Goal: Task Accomplishment & Management: Use online tool/utility

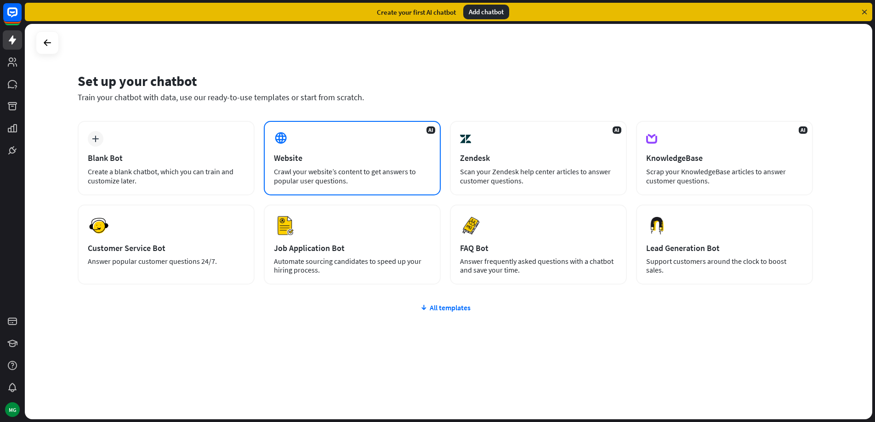
click at [315, 147] on div "AI Website Crawl your website’s content to get answers to popular user question…" at bounding box center [352, 158] width 177 height 74
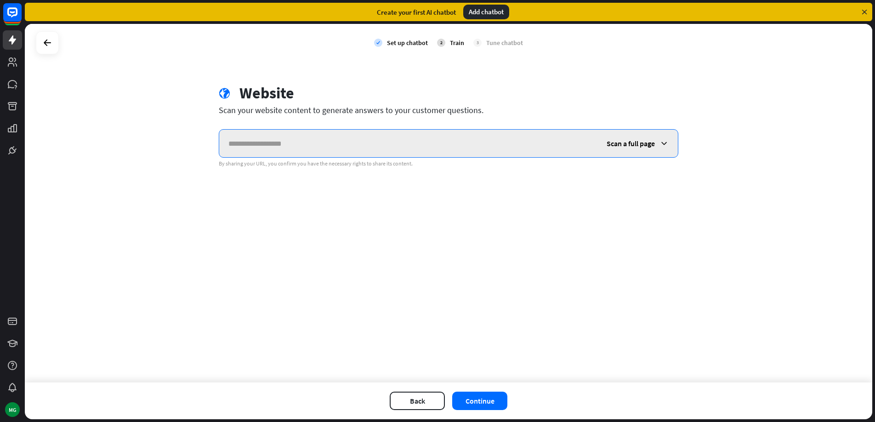
paste input "**********"
type input "**********"
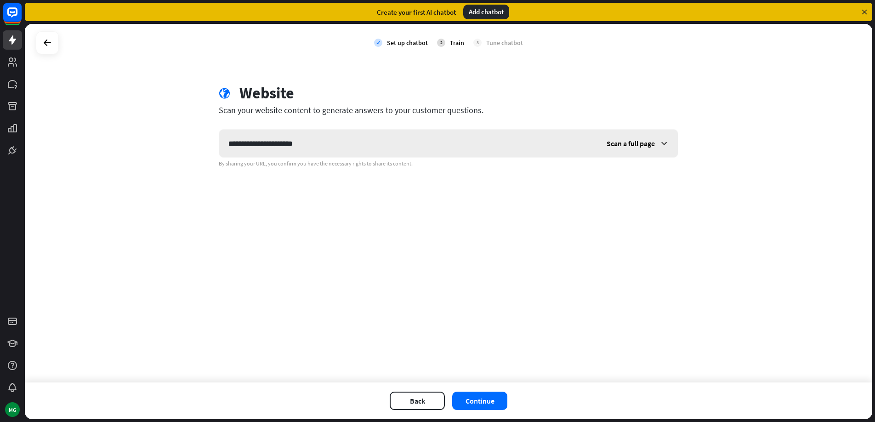
click at [610, 143] on span "Scan a full page" at bounding box center [630, 143] width 48 height 9
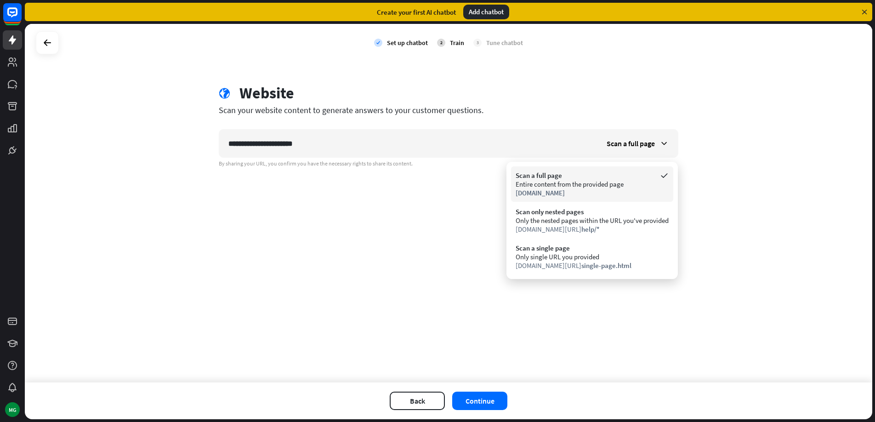
click at [563, 186] on div "Entire content from the provided page" at bounding box center [591, 184] width 153 height 9
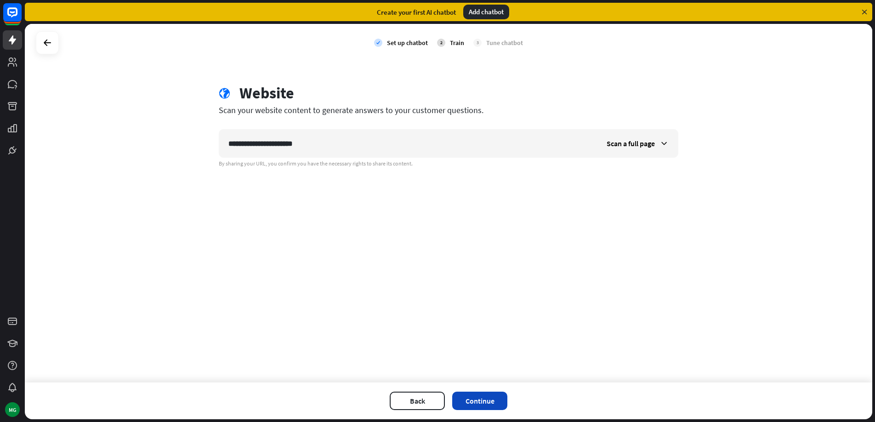
click at [490, 407] on button "Continue" at bounding box center [479, 400] width 55 height 18
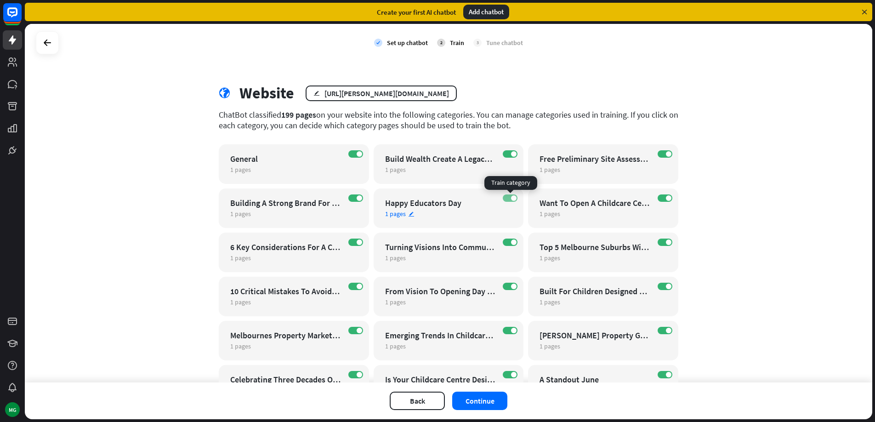
click at [515, 197] on span at bounding box center [514, 198] width 6 height 6
click at [457, 251] on div "Turning Visions Into Community Landmarks Childcare And Early Learning Developme…" at bounding box center [440, 247] width 111 height 11
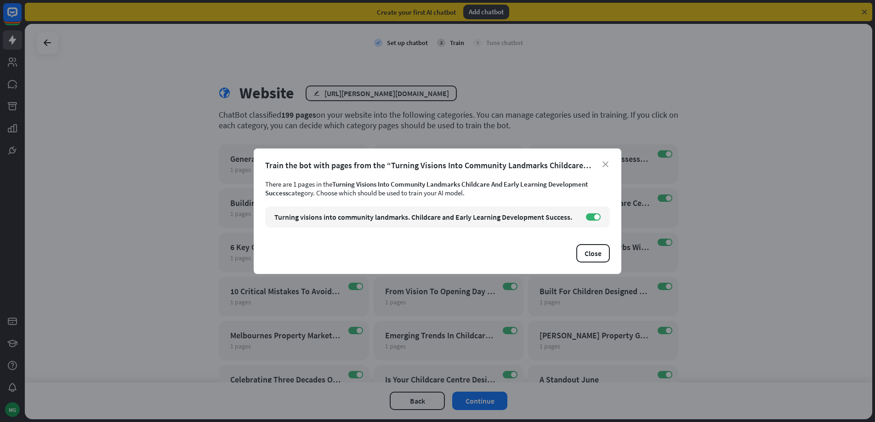
drag, startPoint x: 603, startPoint y: 162, endPoint x: 630, endPoint y: 167, distance: 27.5
click at [603, 162] on icon "close" at bounding box center [605, 164] width 6 height 6
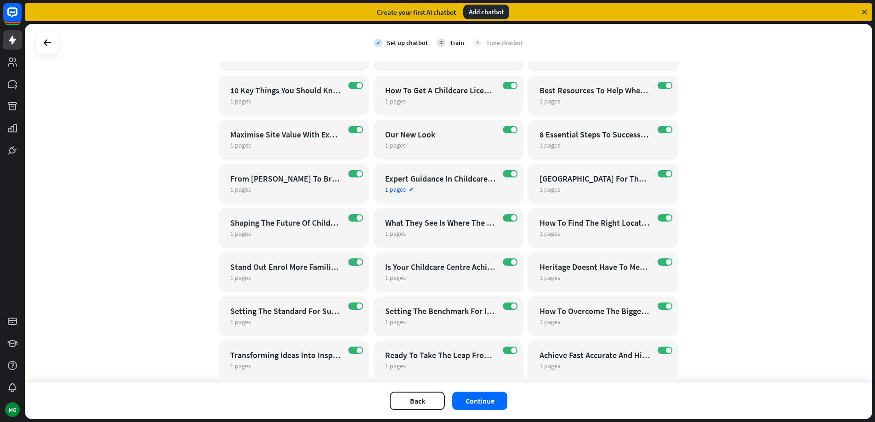
scroll to position [425, 0]
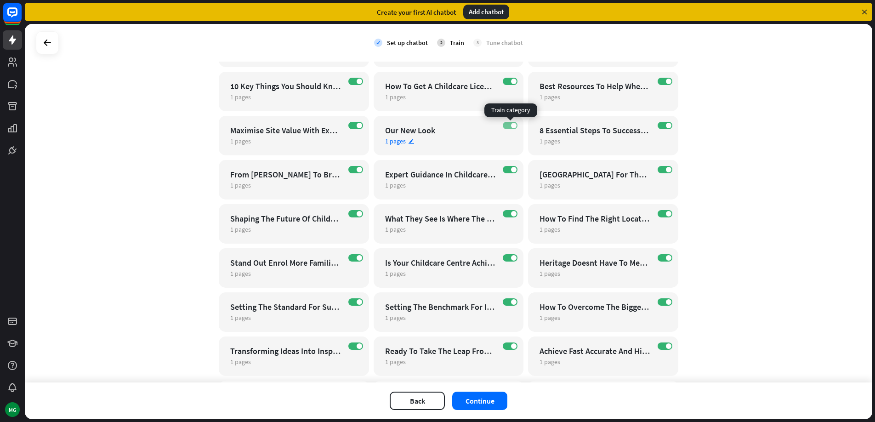
click at [509, 123] on label "ON" at bounding box center [510, 125] width 15 height 7
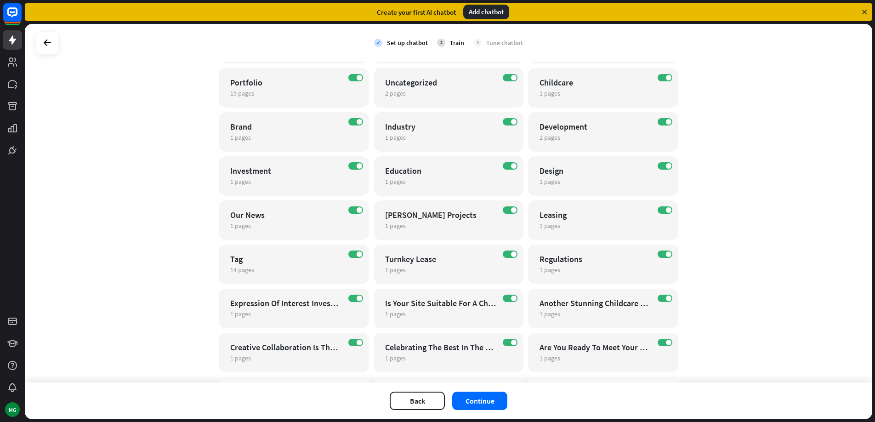
scroll to position [1668, 0]
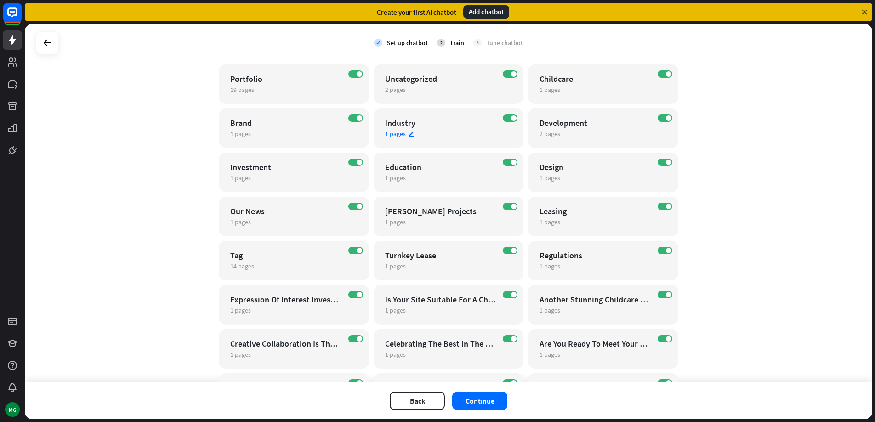
click at [450, 133] on div "1 pages edit" at bounding box center [440, 134] width 111 height 8
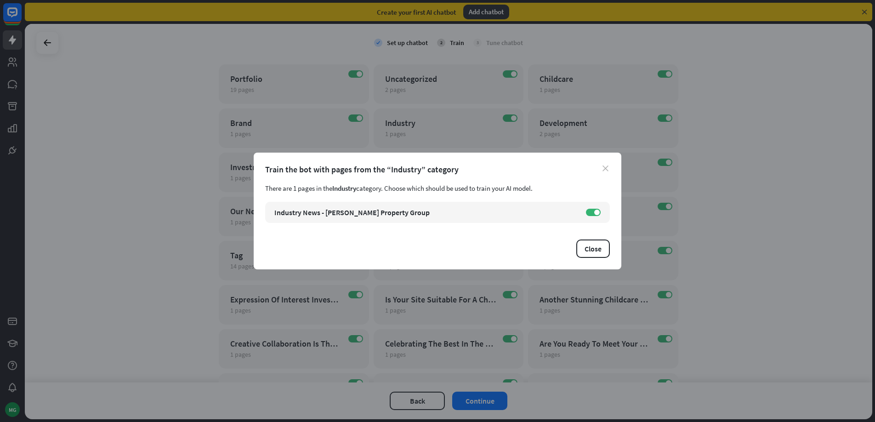
click at [606, 170] on icon "close" at bounding box center [605, 168] width 6 height 6
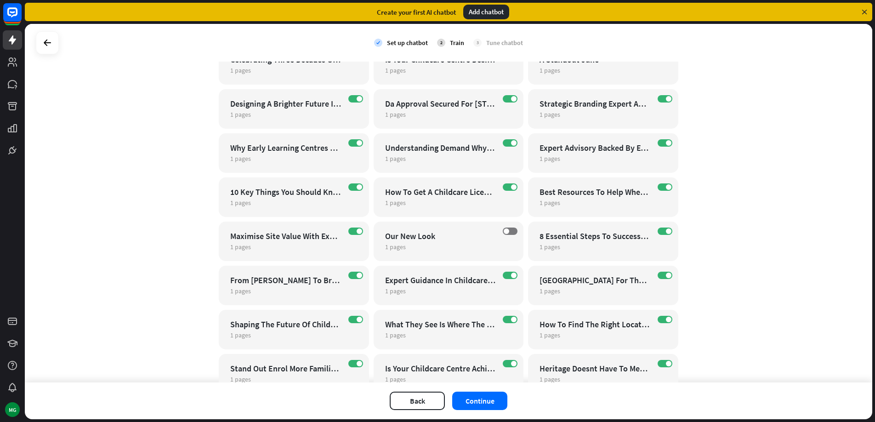
scroll to position [282, 0]
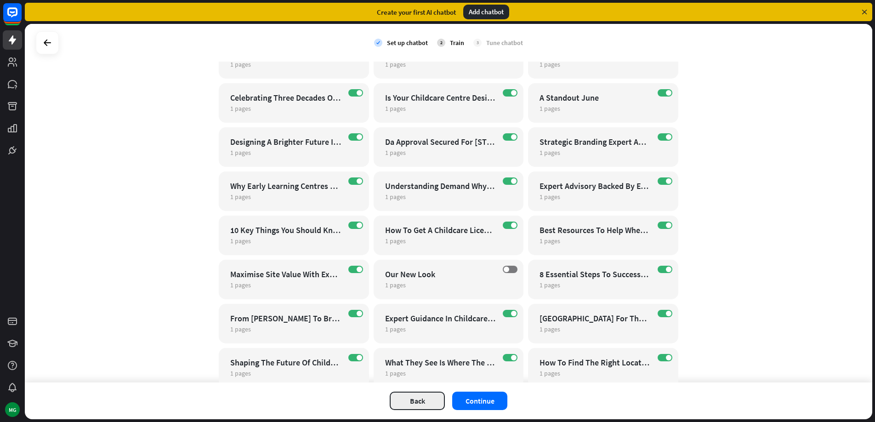
click at [410, 404] on button "Back" at bounding box center [417, 400] width 55 height 18
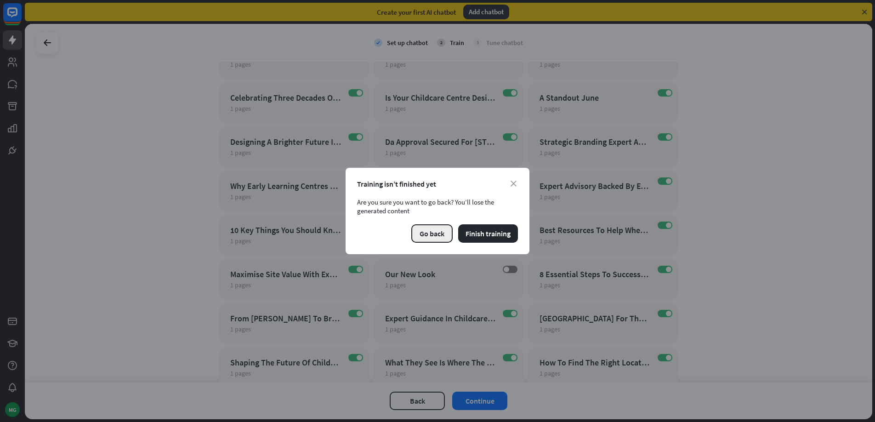
click at [421, 232] on button "Go back" at bounding box center [431, 233] width 41 height 18
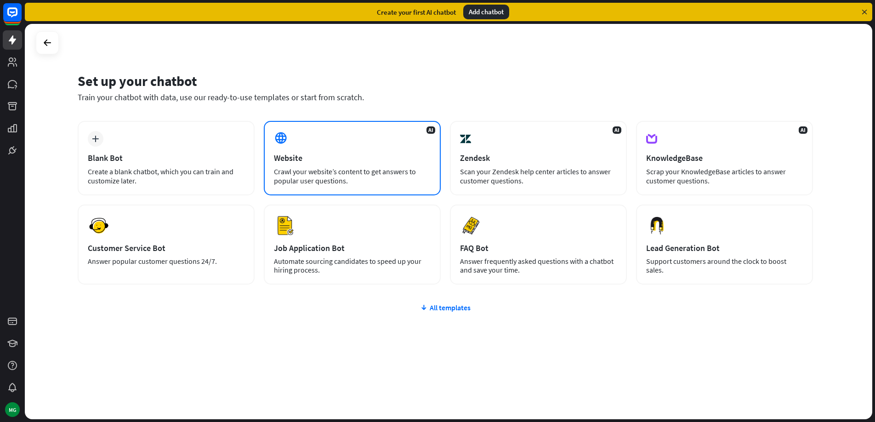
click at [334, 162] on div "Website" at bounding box center [352, 158] width 157 height 11
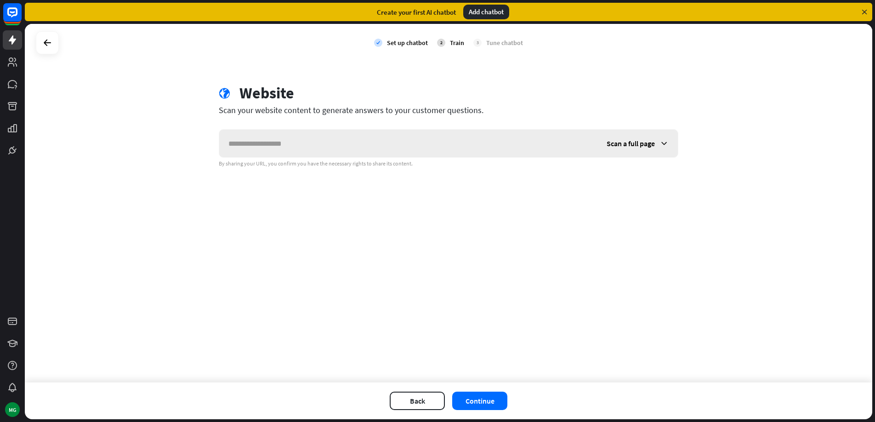
click at [607, 141] on span "Scan a full page" at bounding box center [630, 143] width 48 height 9
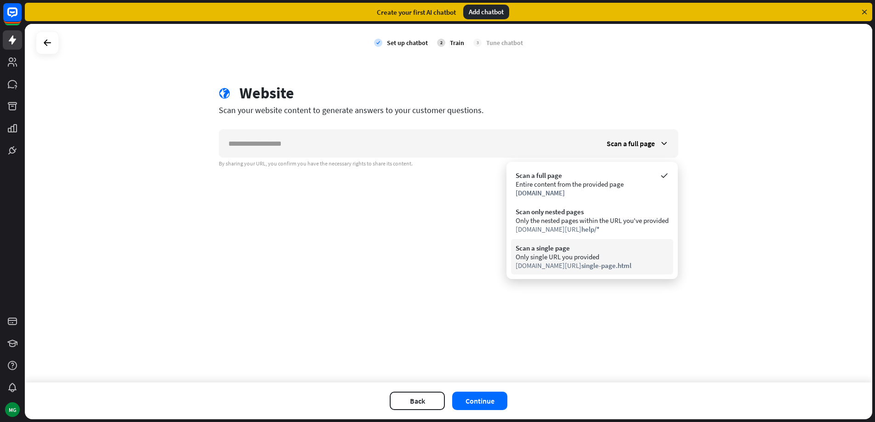
click at [572, 251] on div "Scan a single page" at bounding box center [591, 247] width 153 height 9
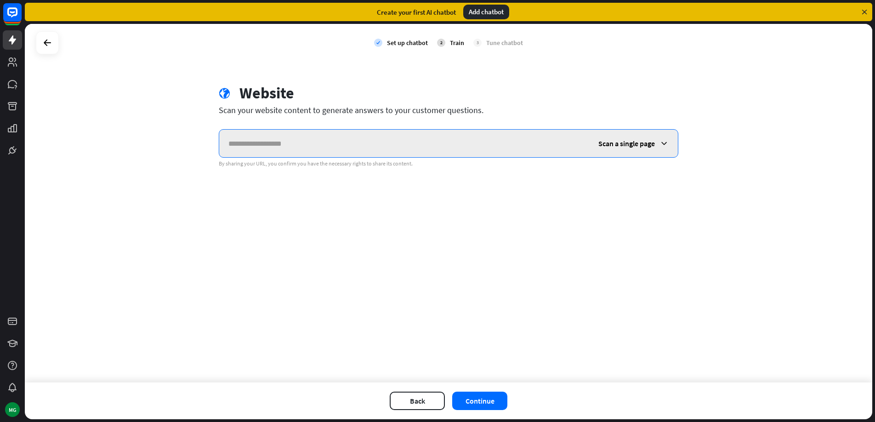
click at [374, 142] on input "text" at bounding box center [404, 144] width 370 height 28
paste input "**********"
type input "**********"
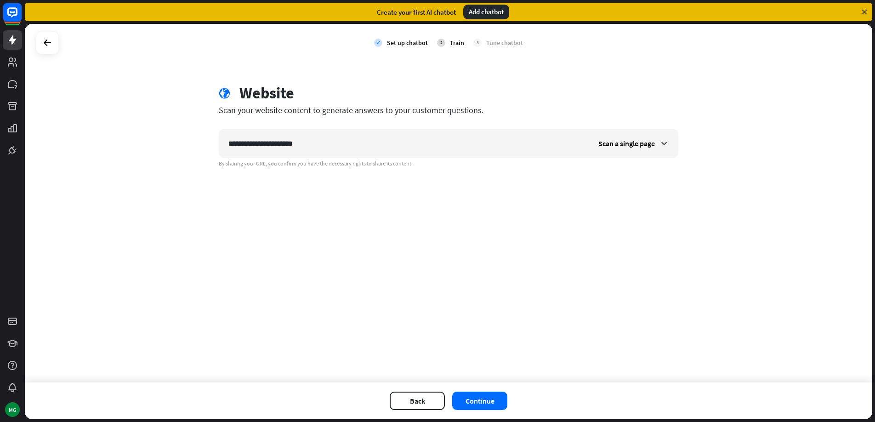
drag, startPoint x: 469, startPoint y: 221, endPoint x: 477, endPoint y: 277, distance: 55.8
click at [469, 221] on div "**********" at bounding box center [448, 203] width 847 height 358
click at [479, 402] on button "Continue" at bounding box center [479, 400] width 55 height 18
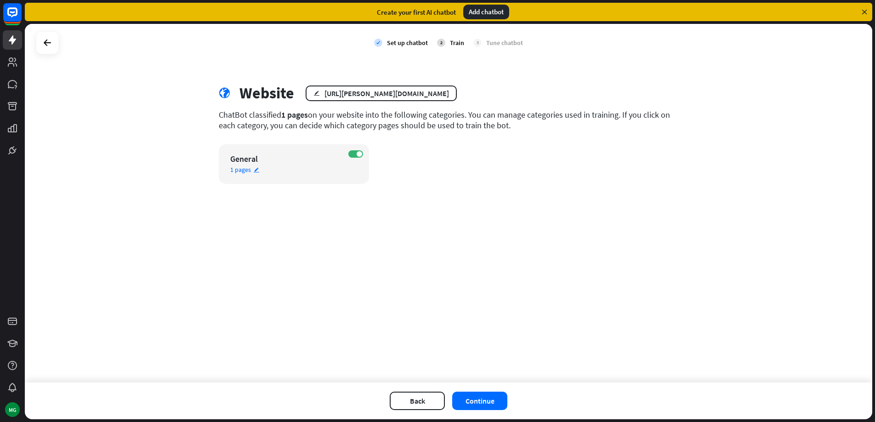
click at [322, 166] on div "1 pages edit" at bounding box center [285, 169] width 111 height 8
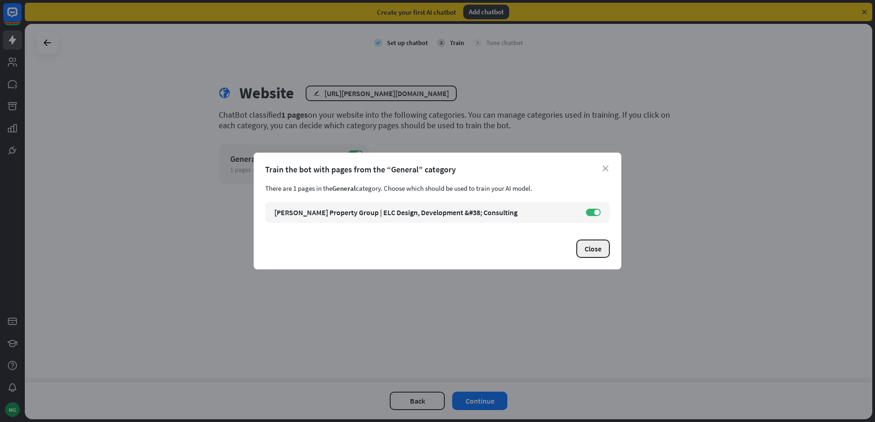
click at [597, 249] on button "Close" at bounding box center [593, 248] width 34 height 18
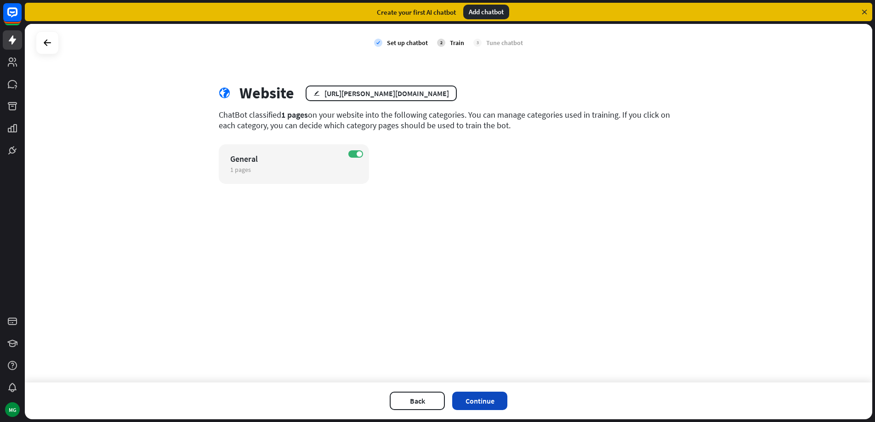
click at [502, 397] on button "Continue" at bounding box center [479, 400] width 55 height 18
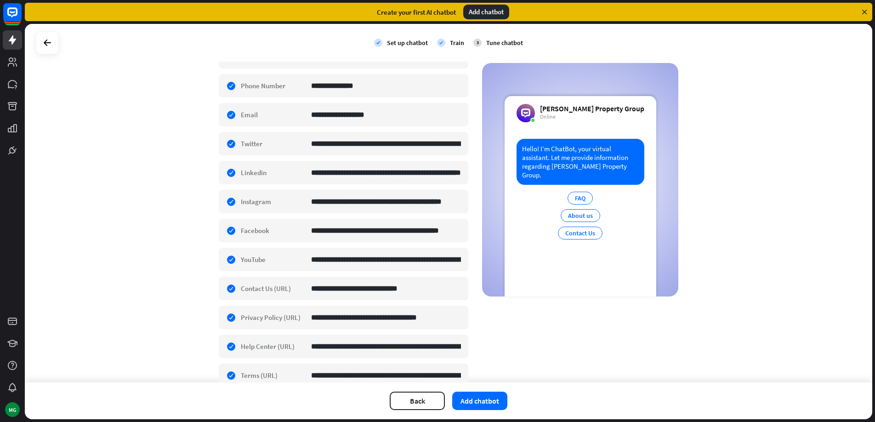
scroll to position [288, 0]
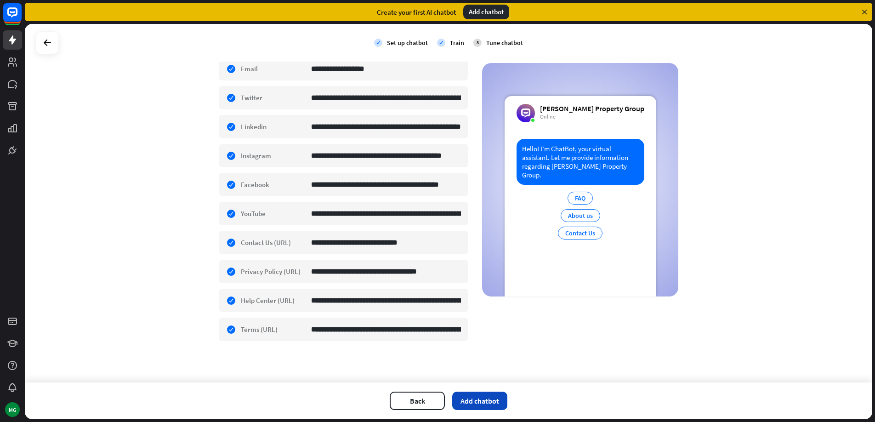
click at [473, 395] on button "Add chatbot" at bounding box center [479, 400] width 55 height 18
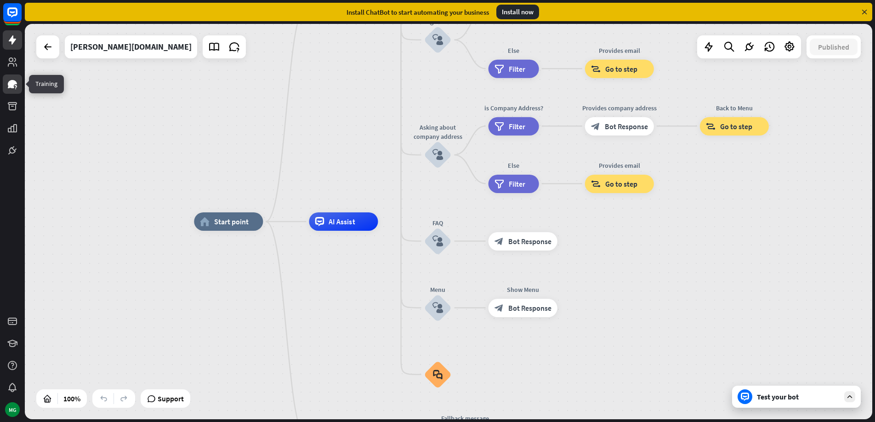
click at [10, 83] on icon at bounding box center [12, 84] width 9 height 8
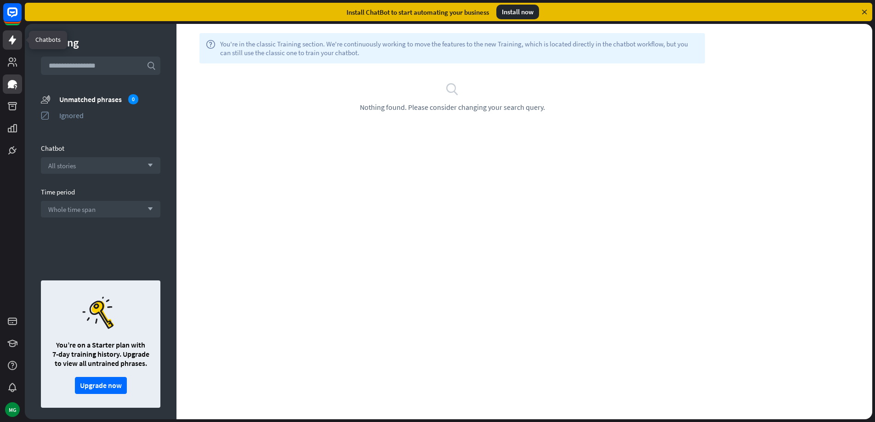
click at [12, 45] on icon at bounding box center [12, 39] width 11 height 11
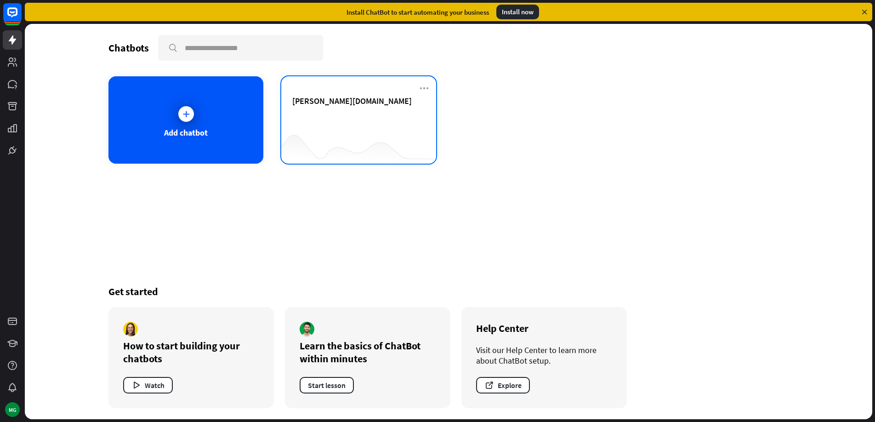
click at [368, 113] on div "[PERSON_NAME][DOMAIN_NAME]" at bounding box center [358, 112] width 133 height 32
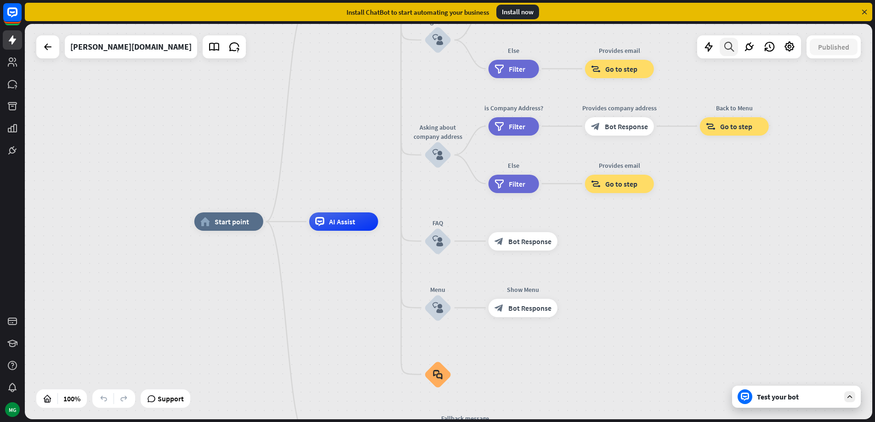
click at [729, 47] on icon at bounding box center [729, 47] width 12 height 12
click at [753, 47] on icon at bounding box center [749, 47] width 12 height 12
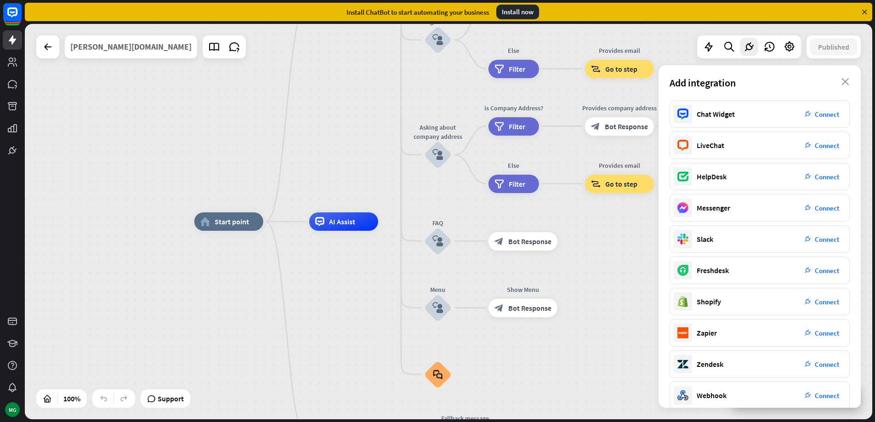
click at [89, 45] on div "[PERSON_NAME][DOMAIN_NAME]" at bounding box center [130, 46] width 121 height 23
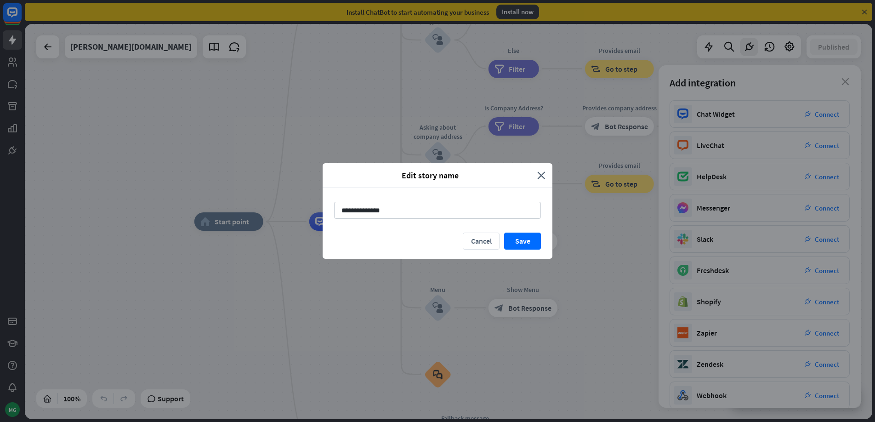
drag, startPoint x: 520, startPoint y: 244, endPoint x: 268, endPoint y: 138, distance: 272.6
click at [515, 243] on button "Save" at bounding box center [522, 240] width 37 height 17
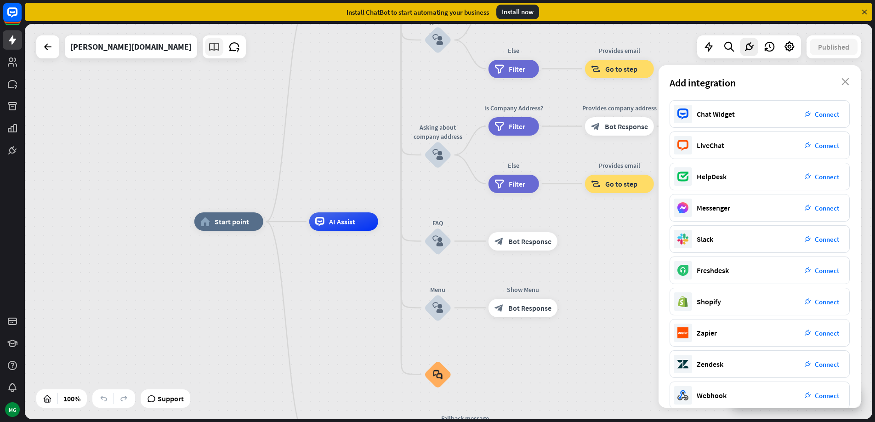
click at [208, 48] on icon at bounding box center [214, 47] width 12 height 12
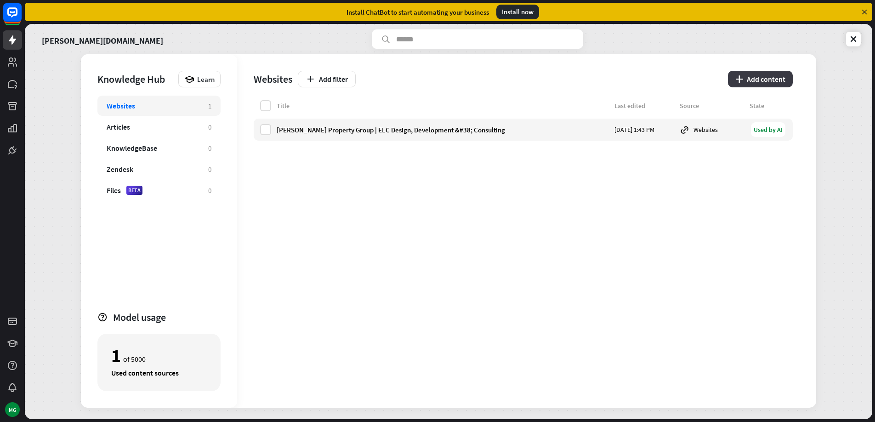
click at [764, 81] on button "plus Add content" at bounding box center [760, 79] width 65 height 17
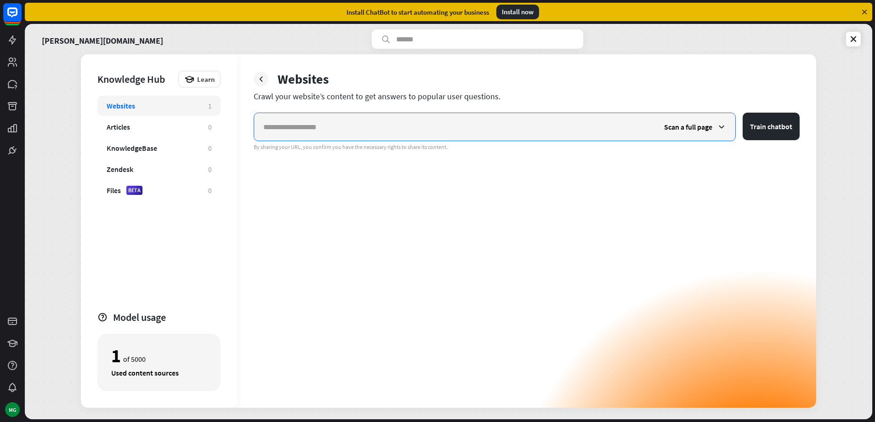
paste input "**********"
type input "**********"
click at [702, 128] on span "Scan a full page" at bounding box center [688, 126] width 48 height 9
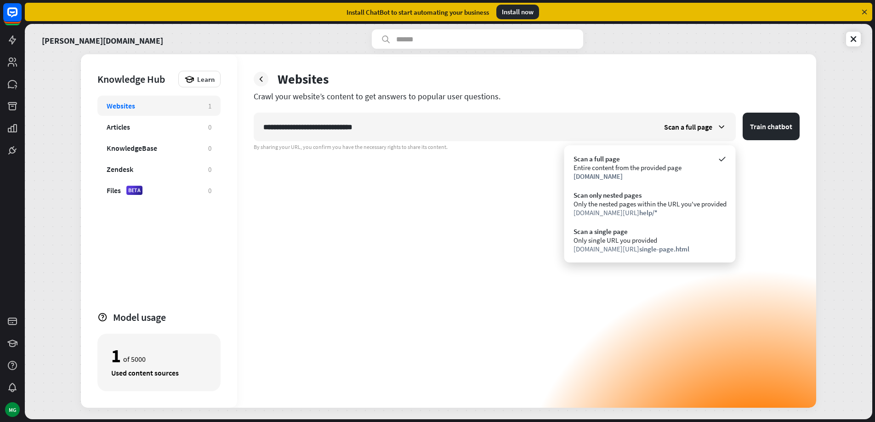
drag, startPoint x: 652, startPoint y: 238, endPoint x: 702, endPoint y: 214, distance: 55.5
click at [652, 238] on div "Only single URL you provided" at bounding box center [649, 240] width 153 height 9
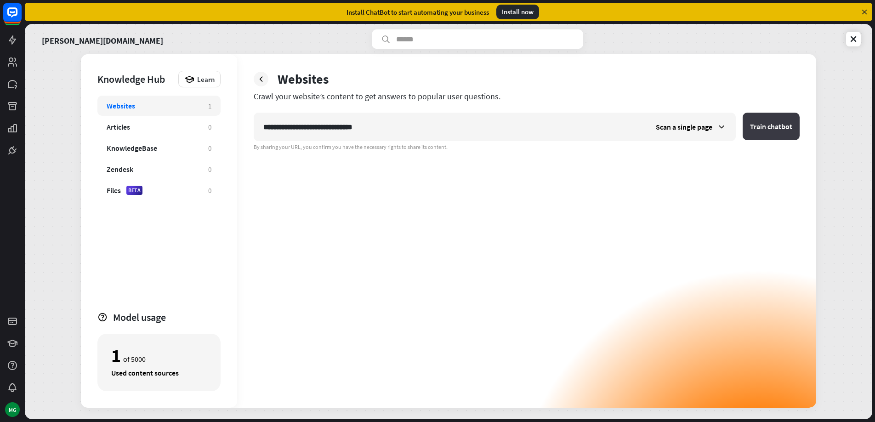
click at [780, 127] on button "Train chatbot" at bounding box center [770, 127] width 57 height 28
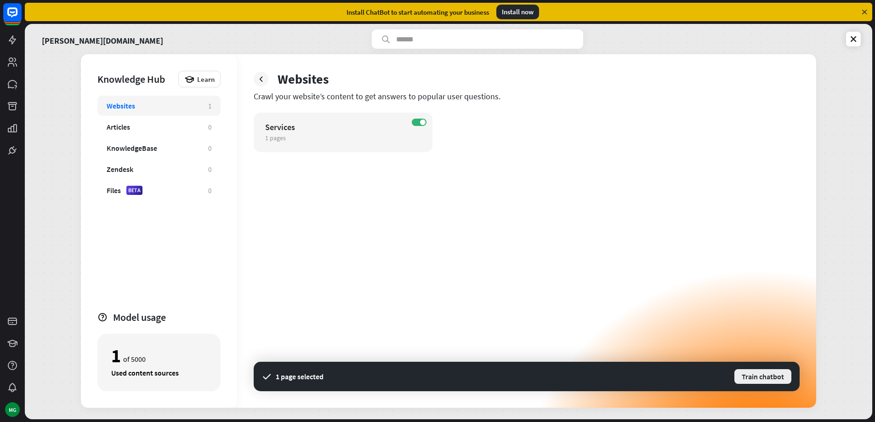
click at [772, 380] on button "Train chatbot" at bounding box center [762, 376] width 59 height 17
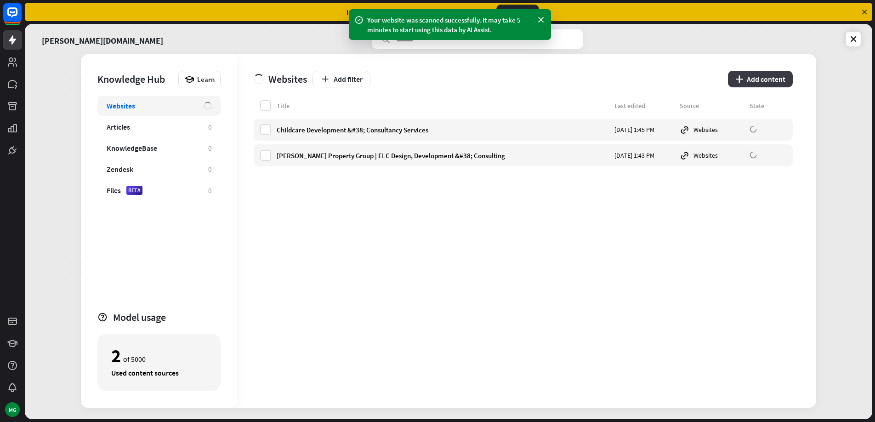
click at [774, 79] on button "plus Add content" at bounding box center [760, 79] width 65 height 17
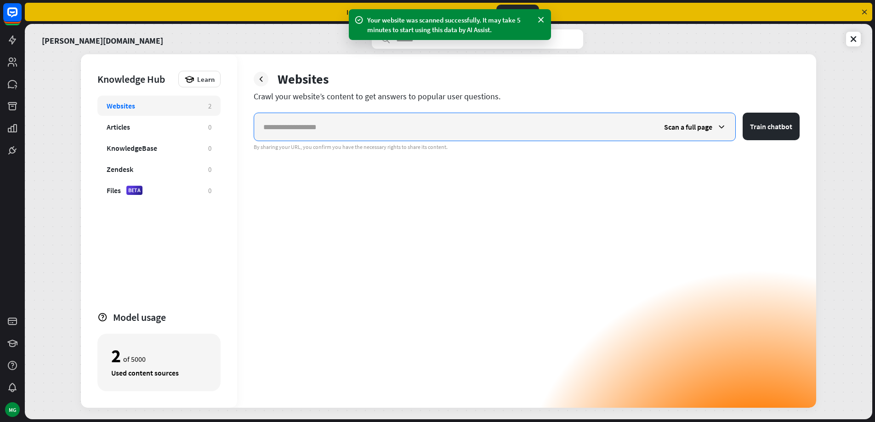
paste input "**********"
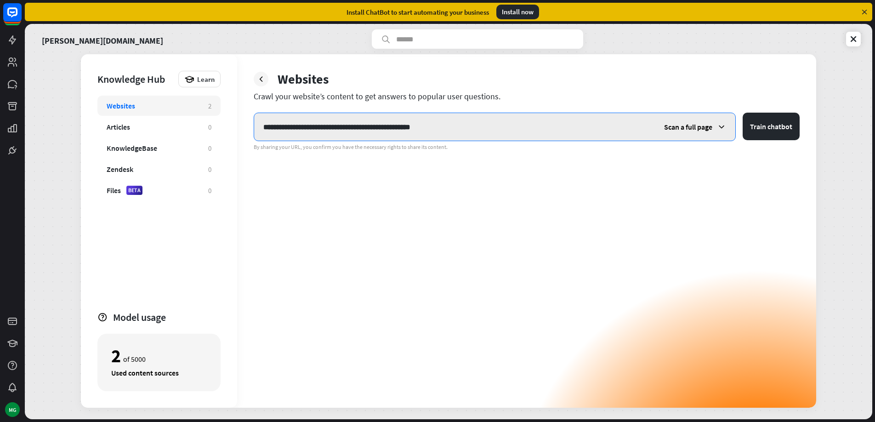
type input "**********"
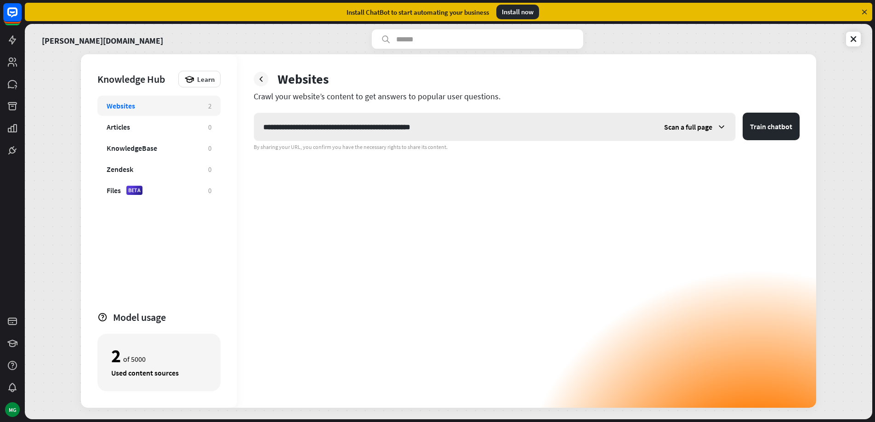
click at [698, 126] on span "Scan a full page" at bounding box center [688, 126] width 48 height 9
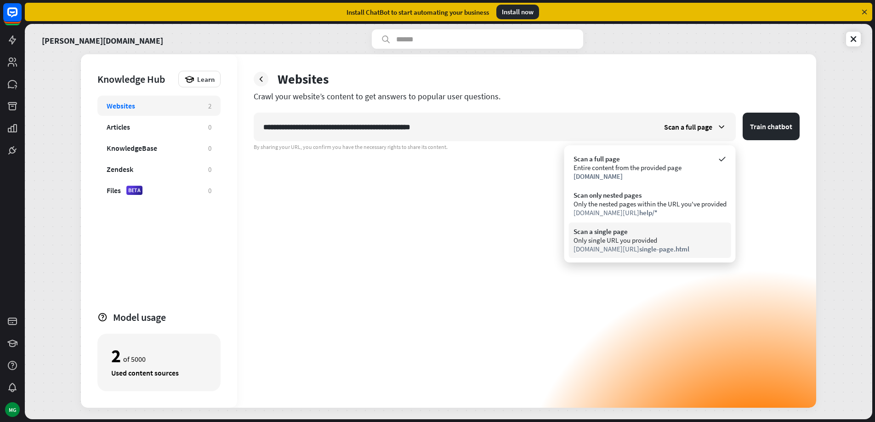
click at [657, 240] on div "Only single URL you provided" at bounding box center [649, 240] width 153 height 9
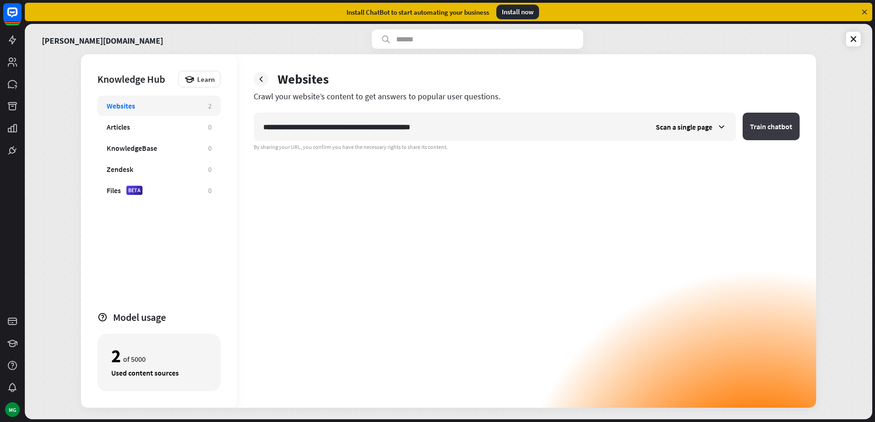
click at [787, 121] on button "Train chatbot" at bounding box center [770, 127] width 57 height 28
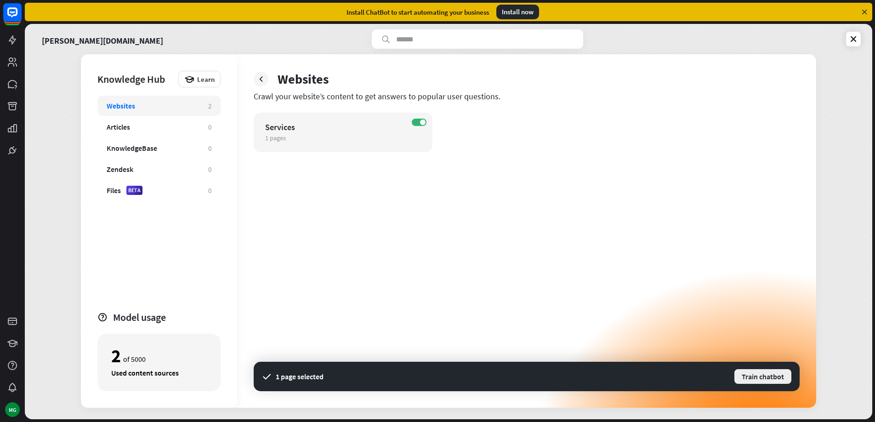
click at [760, 372] on button "Train chatbot" at bounding box center [762, 376] width 59 height 17
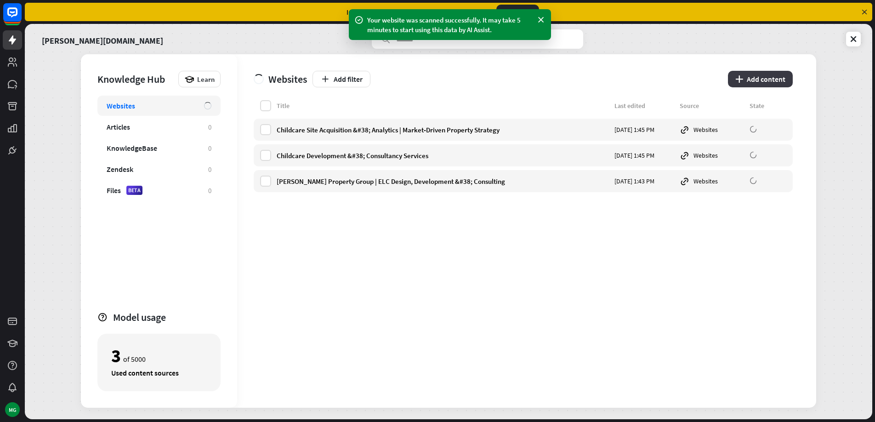
click at [776, 81] on button "plus Add content" at bounding box center [760, 79] width 65 height 17
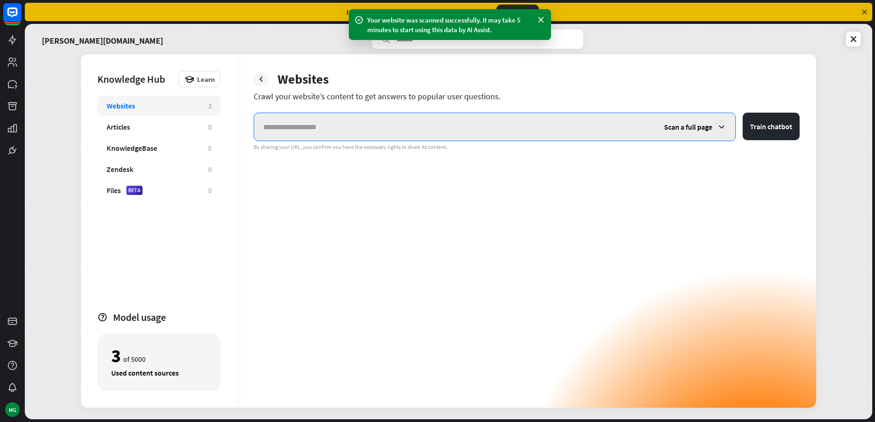
paste input "**********"
type input "**********"
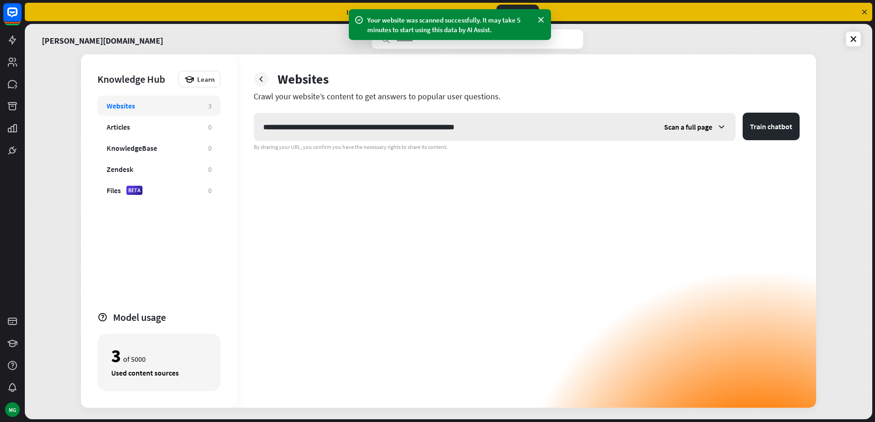
click at [712, 126] on span "Scan a full page" at bounding box center [688, 126] width 48 height 9
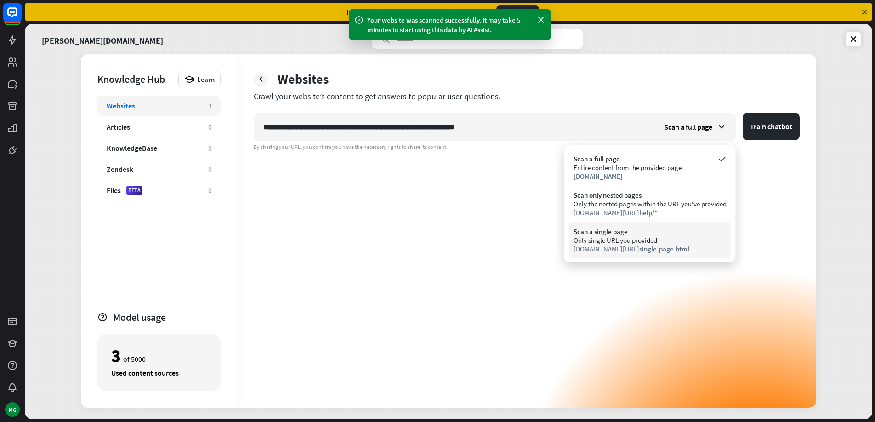
click at [669, 242] on div "Only single URL you provided" at bounding box center [649, 240] width 153 height 9
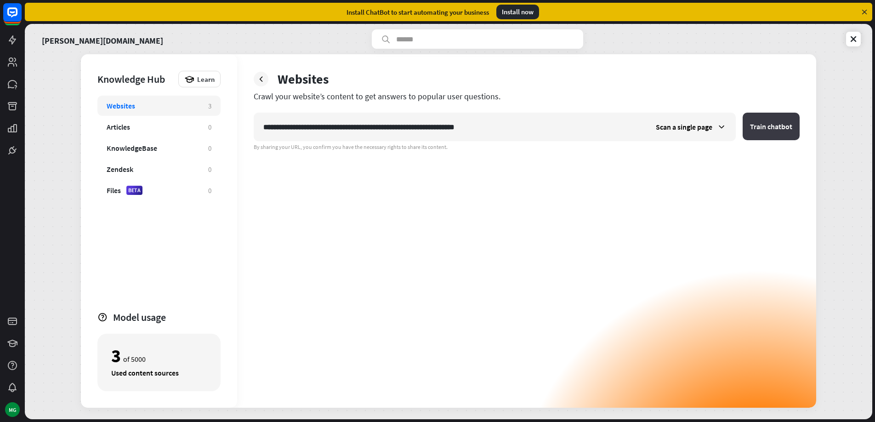
click at [764, 131] on button "Train chatbot" at bounding box center [770, 127] width 57 height 28
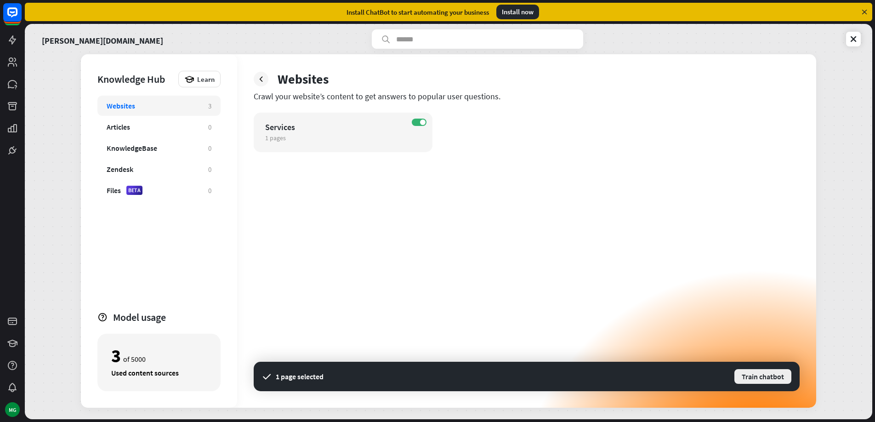
click at [753, 379] on button "Train chatbot" at bounding box center [762, 376] width 59 height 17
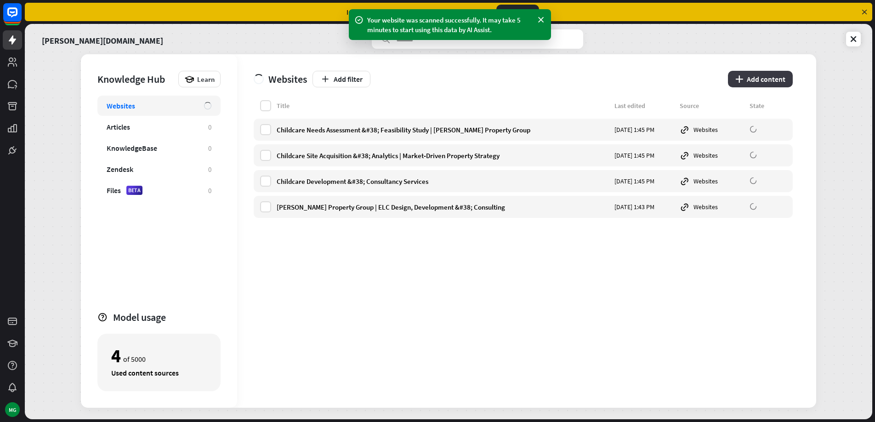
click at [751, 78] on button "plus Add content" at bounding box center [760, 79] width 65 height 17
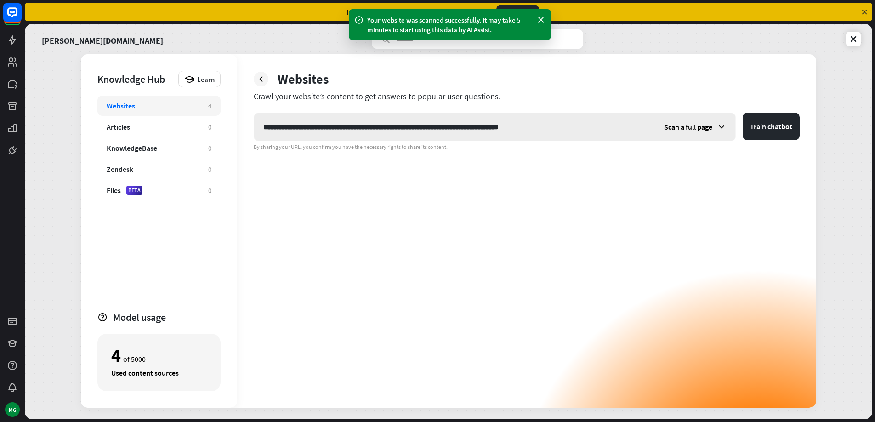
type input "**********"
drag, startPoint x: 707, startPoint y: 128, endPoint x: 706, endPoint y: 144, distance: 16.6
click at [707, 128] on span "Scan a full page" at bounding box center [688, 126] width 48 height 9
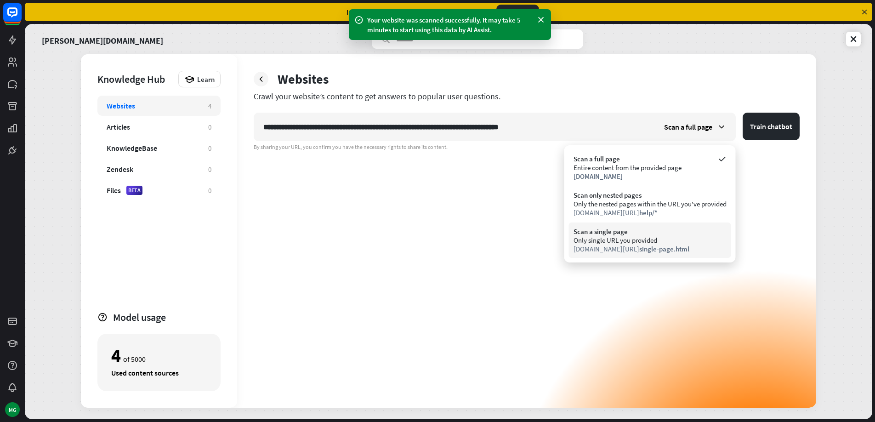
click at [669, 232] on div "Scan a single page" at bounding box center [649, 231] width 153 height 9
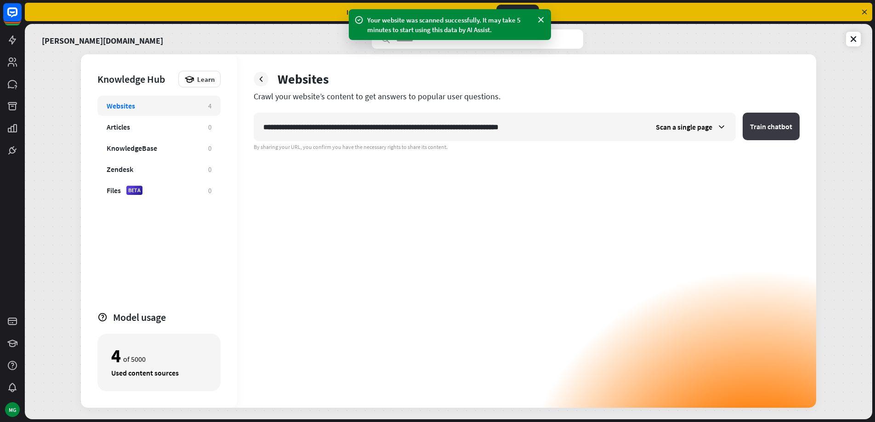
click at [761, 130] on button "Train chatbot" at bounding box center [770, 127] width 57 height 28
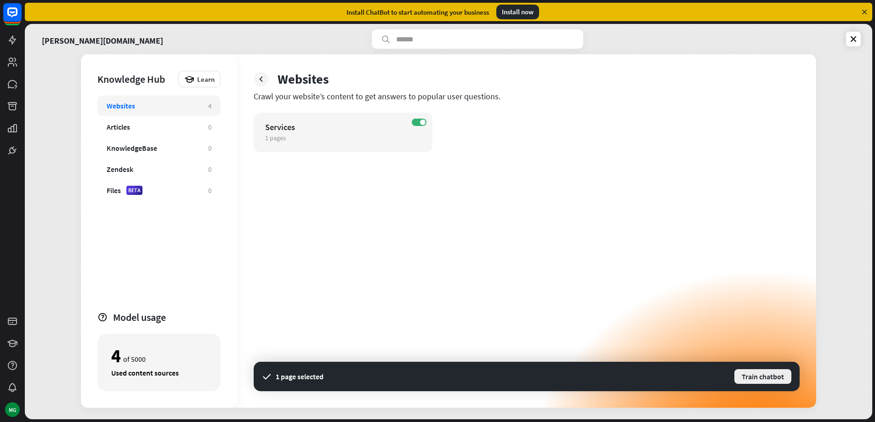
click at [744, 377] on button "Train chatbot" at bounding box center [762, 376] width 59 height 17
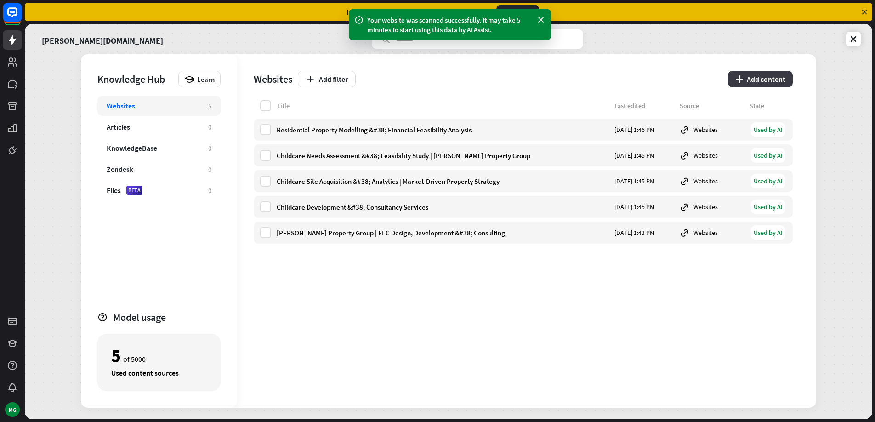
click at [767, 82] on button "plus Add content" at bounding box center [760, 79] width 65 height 17
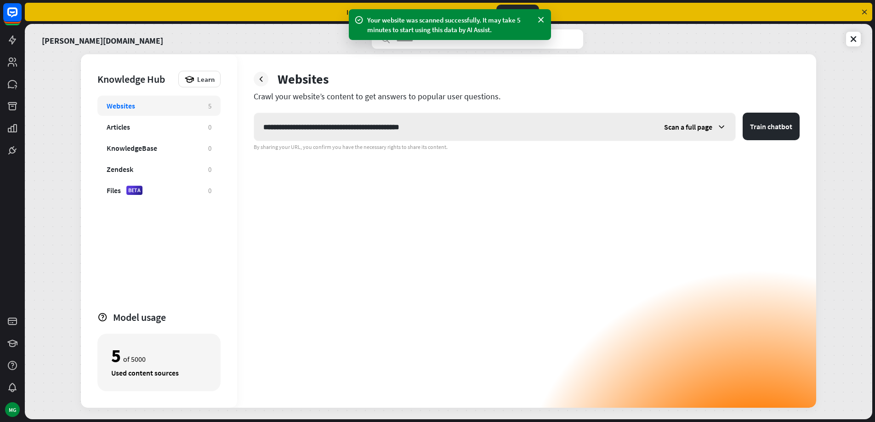
type input "**********"
click at [684, 124] on span "Scan a full page" at bounding box center [688, 126] width 48 height 9
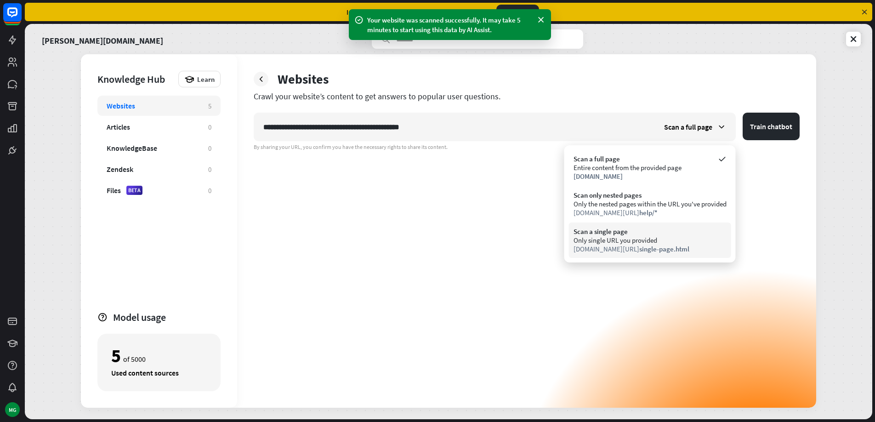
click at [639, 238] on div "Only single URL you provided" at bounding box center [649, 240] width 153 height 9
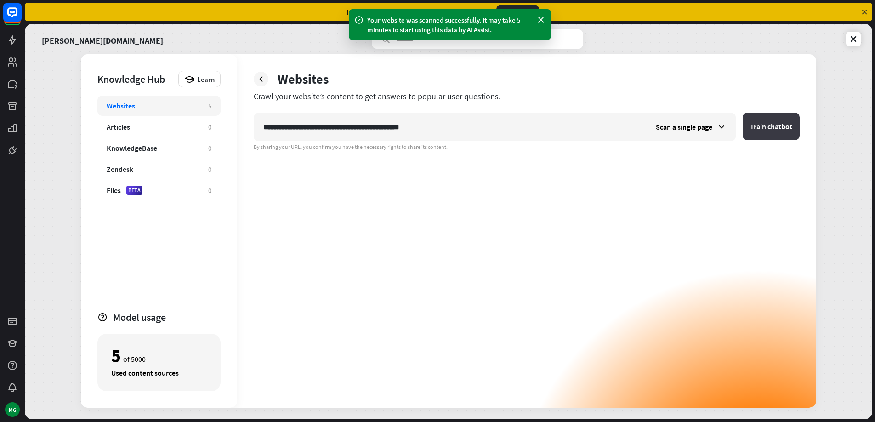
click at [770, 124] on button "Train chatbot" at bounding box center [770, 127] width 57 height 28
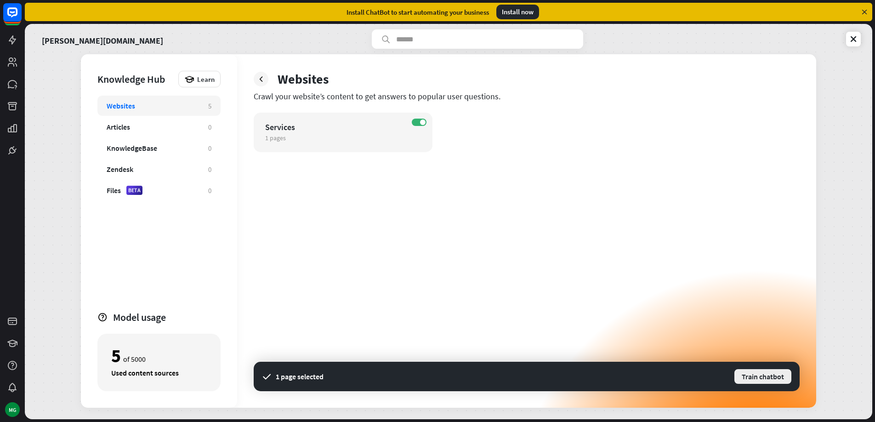
click at [743, 372] on button "Train chatbot" at bounding box center [762, 376] width 59 height 17
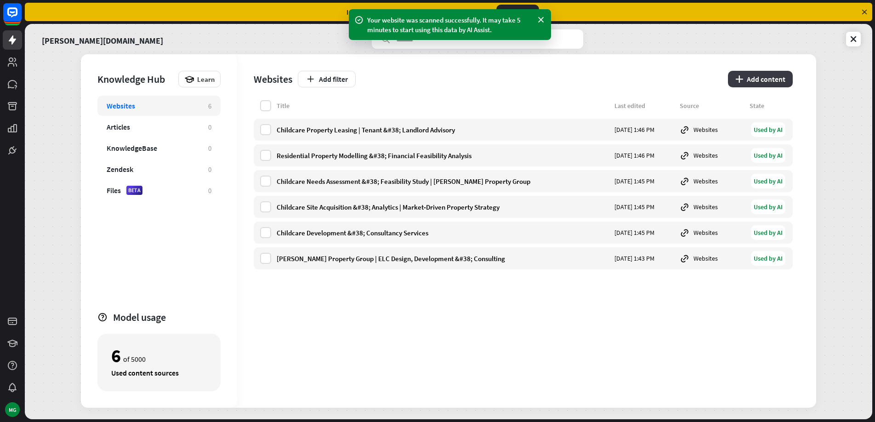
click at [774, 77] on button "plus Add content" at bounding box center [760, 79] width 65 height 17
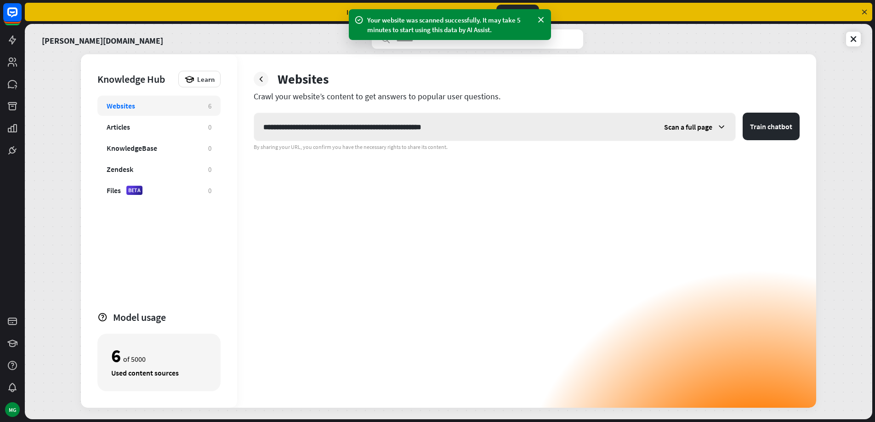
type input "**********"
click at [707, 126] on span "Scan a full page" at bounding box center [688, 126] width 48 height 9
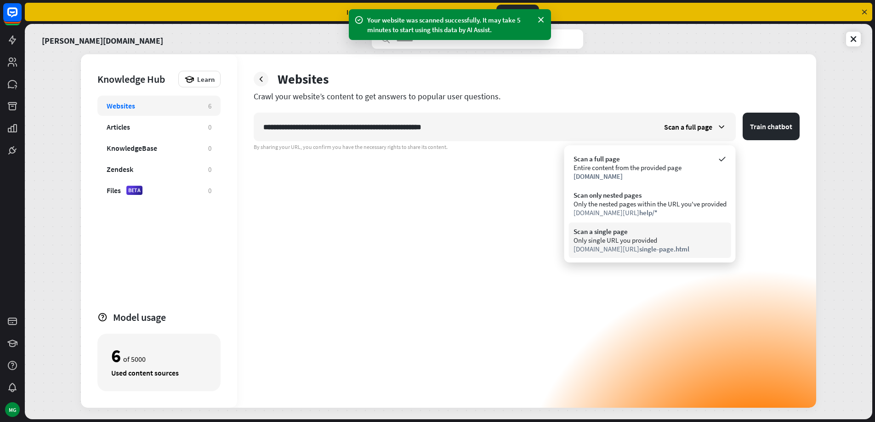
click at [663, 234] on div "Scan a single page" at bounding box center [649, 231] width 153 height 9
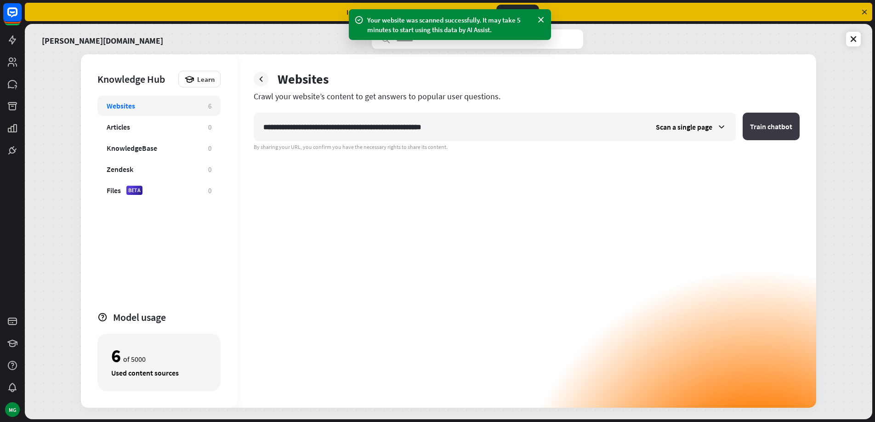
click at [764, 136] on button "Train chatbot" at bounding box center [770, 127] width 57 height 28
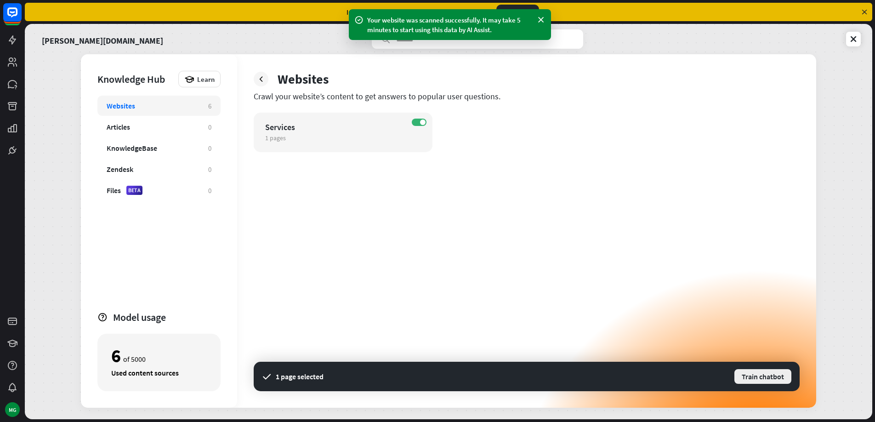
click at [769, 381] on button "Train chatbot" at bounding box center [762, 376] width 59 height 17
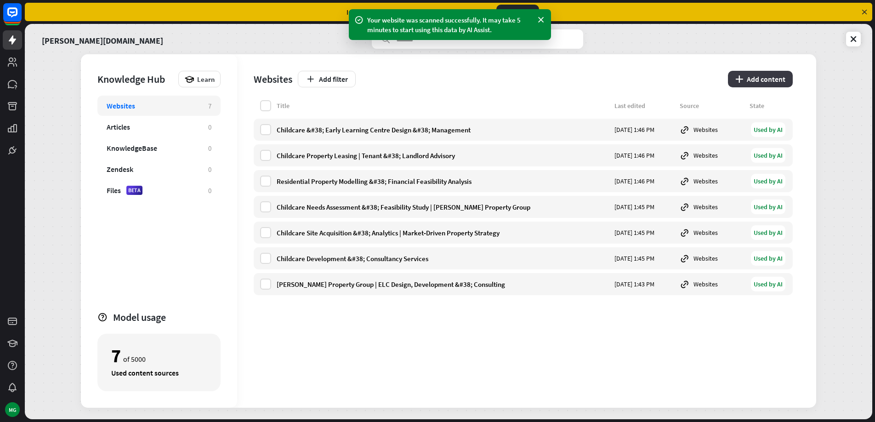
click at [782, 76] on button "plus Add content" at bounding box center [760, 79] width 65 height 17
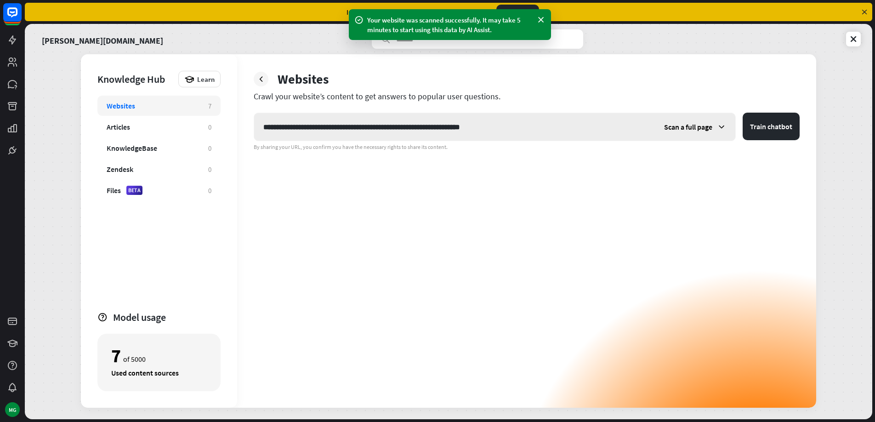
type input "**********"
click at [703, 130] on span "Scan a full page" at bounding box center [688, 126] width 48 height 9
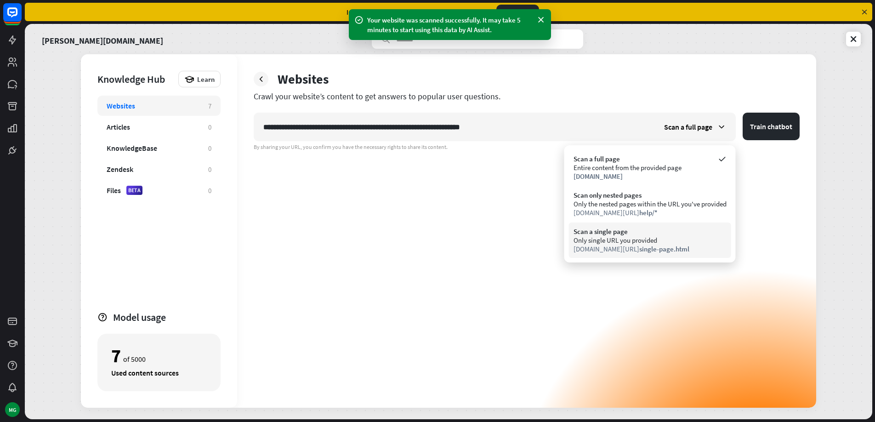
click at [662, 239] on div "Only single URL you provided" at bounding box center [649, 240] width 153 height 9
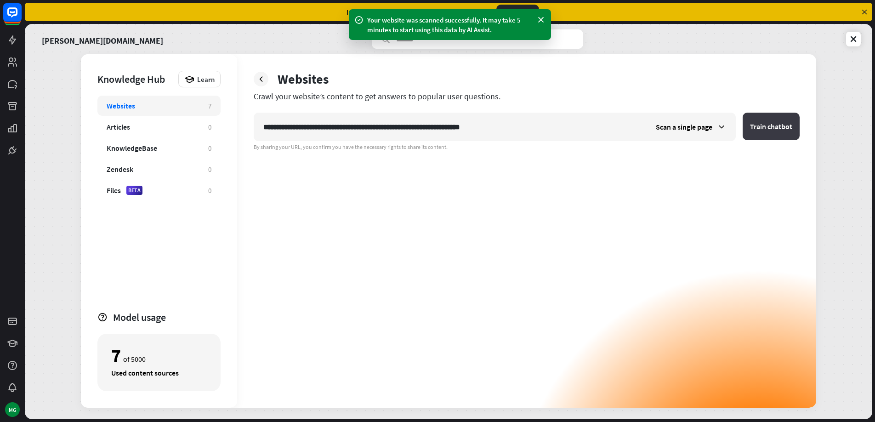
click at [771, 132] on button "Train chatbot" at bounding box center [770, 127] width 57 height 28
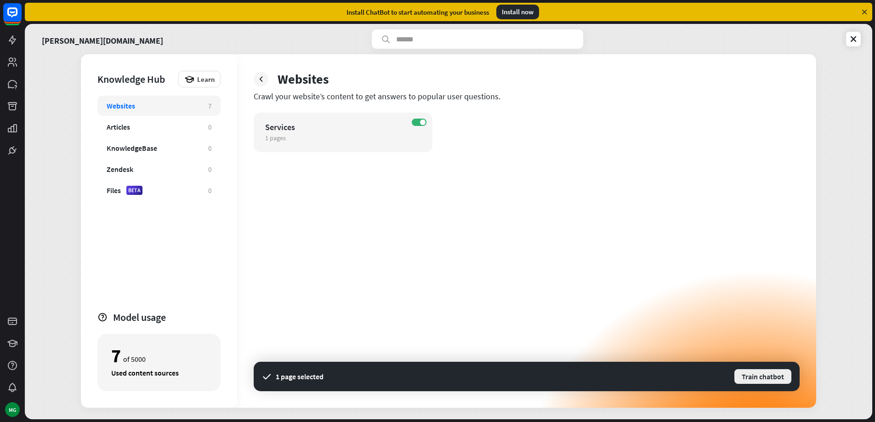
click at [771, 373] on button "Train chatbot" at bounding box center [762, 376] width 59 height 17
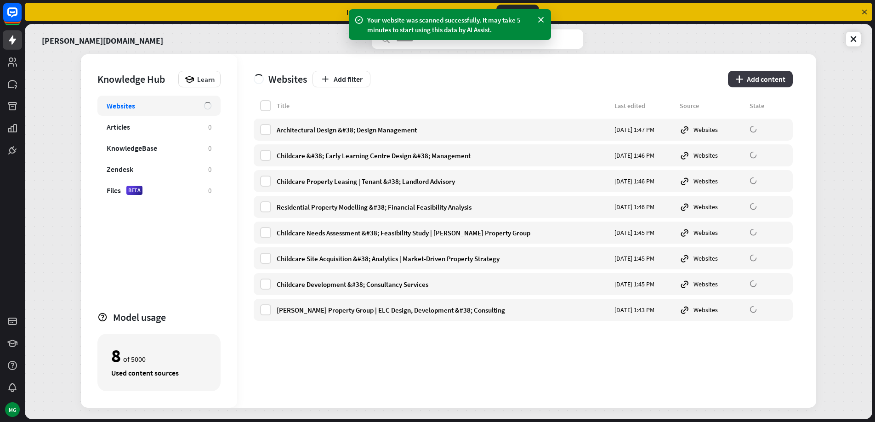
click at [743, 75] on icon "plus" at bounding box center [739, 78] width 8 height 7
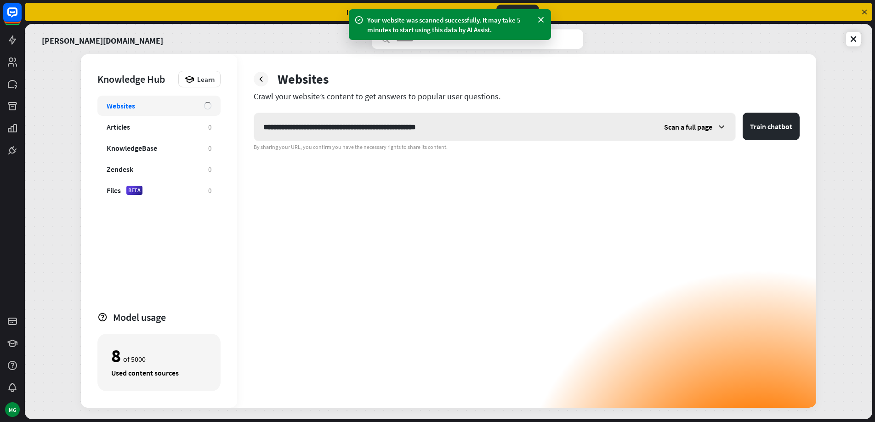
type input "**********"
drag, startPoint x: 691, startPoint y: 128, endPoint x: 692, endPoint y: 142, distance: 13.8
click at [691, 129] on span "Scan a full page" at bounding box center [688, 126] width 48 height 9
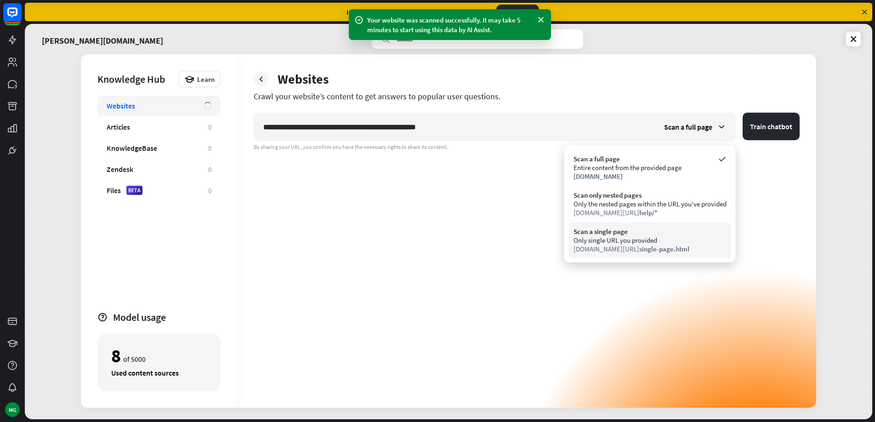
click at [663, 246] on span "single-page.html" at bounding box center [664, 248] width 50 height 9
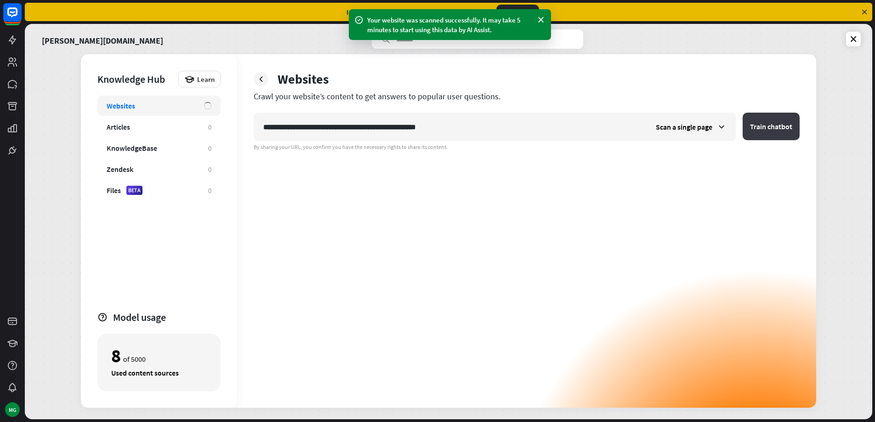
click at [757, 124] on button "Train chatbot" at bounding box center [770, 127] width 57 height 28
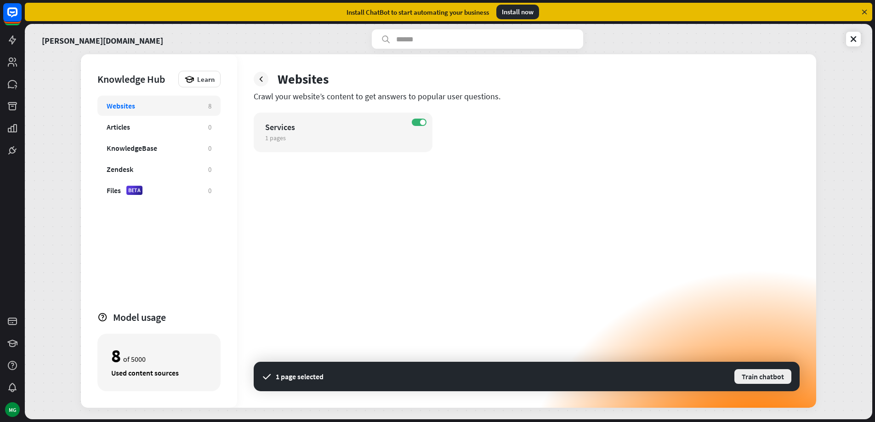
click at [757, 375] on button "Train chatbot" at bounding box center [762, 376] width 59 height 17
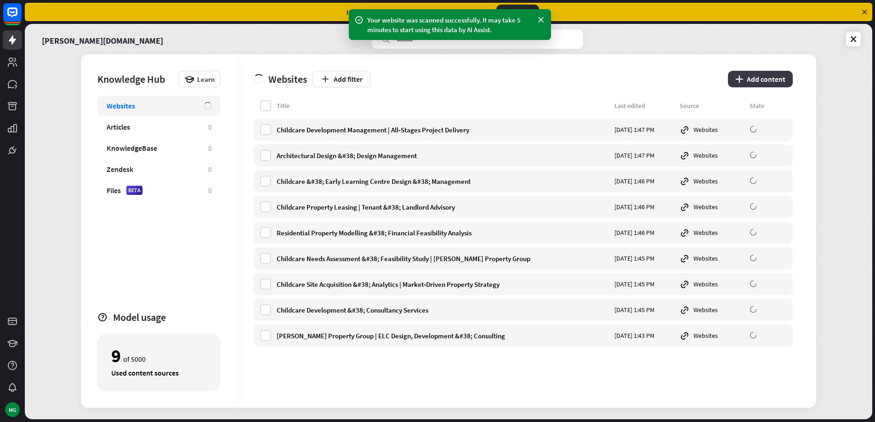
click at [751, 77] on button "plus Add content" at bounding box center [760, 79] width 65 height 17
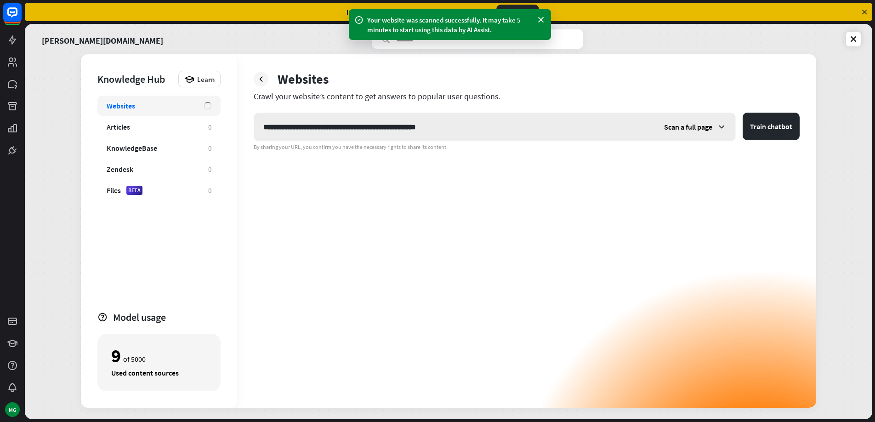
type input "**********"
click at [696, 128] on span "Scan a full page" at bounding box center [688, 126] width 48 height 9
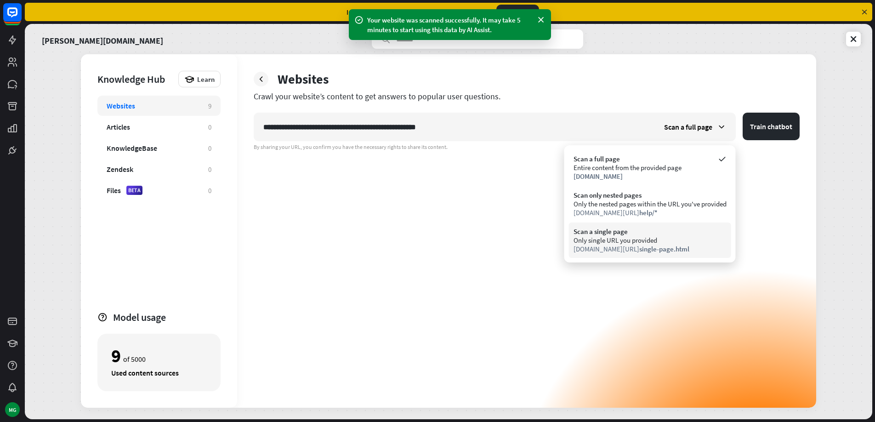
click at [655, 237] on div "Only single URL you provided" at bounding box center [649, 240] width 153 height 9
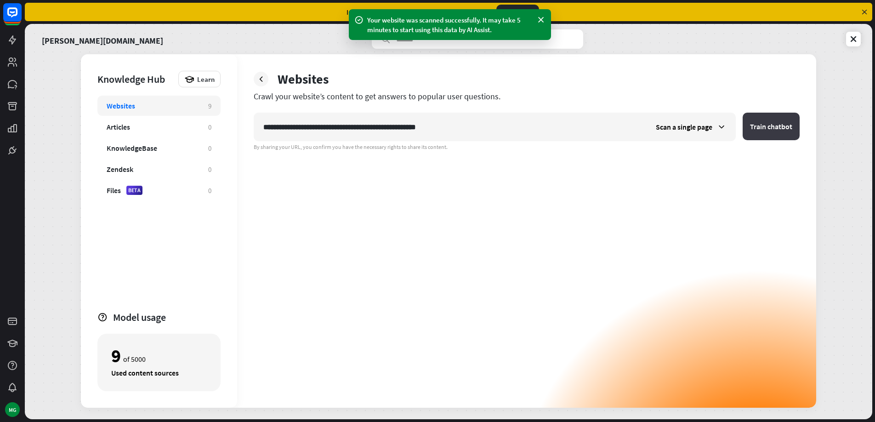
click at [765, 130] on button "Train chatbot" at bounding box center [770, 127] width 57 height 28
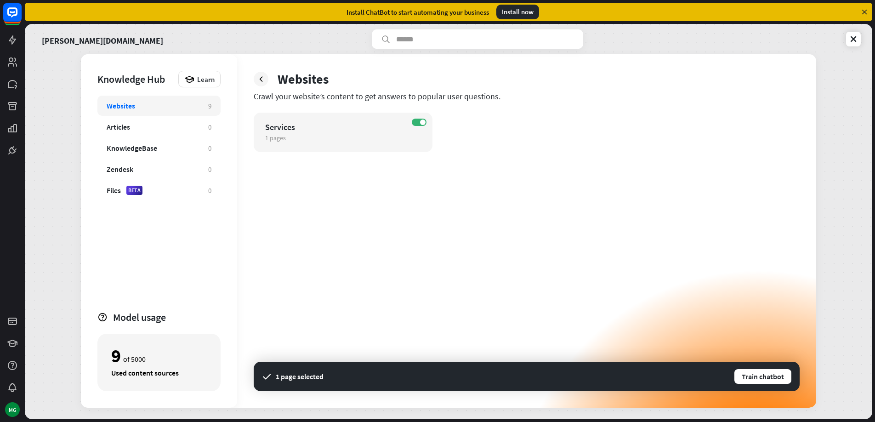
click at [761, 366] on div "1 page selected Train chatbot" at bounding box center [527, 376] width 546 height 29
click at [761, 374] on button "Train chatbot" at bounding box center [762, 376] width 59 height 17
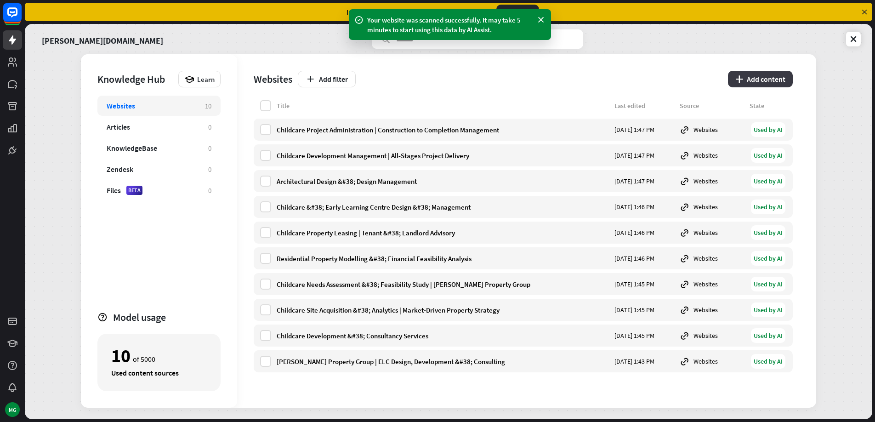
click at [743, 82] on icon "plus" at bounding box center [739, 78] width 8 height 7
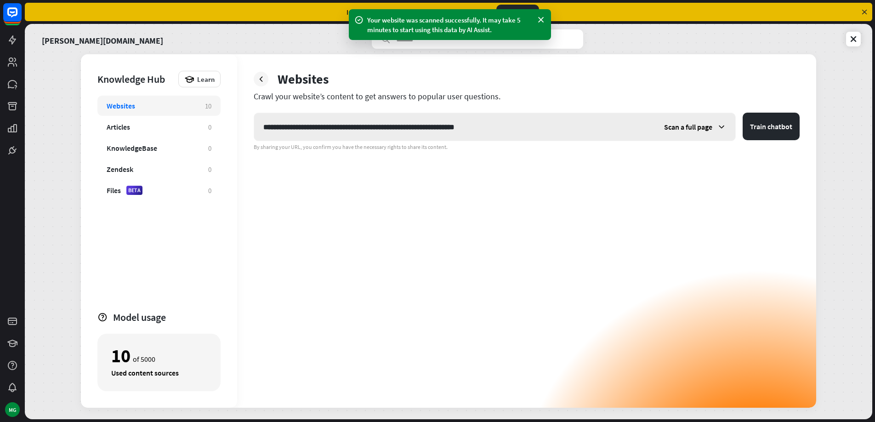
type input "**********"
click at [690, 129] on span "Scan a full page" at bounding box center [688, 126] width 48 height 9
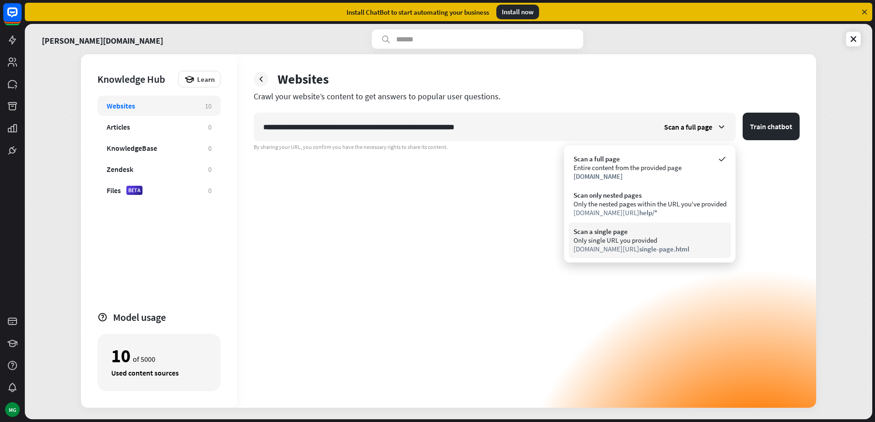
click at [657, 240] on div "Only single URL you provided" at bounding box center [649, 240] width 153 height 9
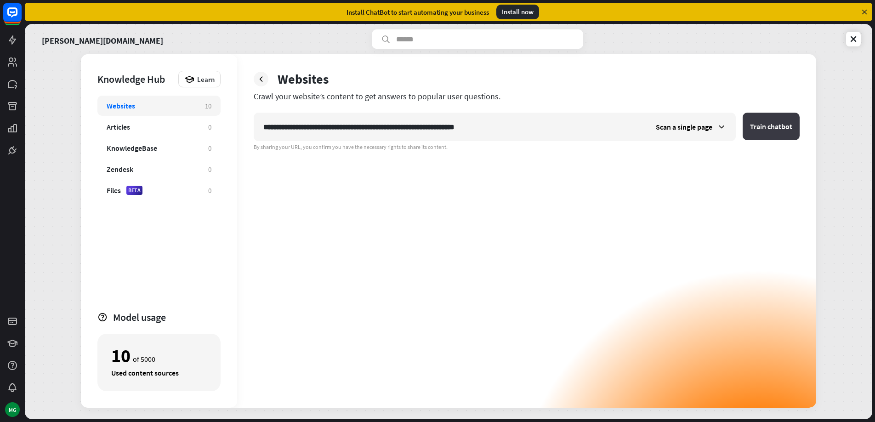
click at [756, 128] on button "Train chatbot" at bounding box center [770, 127] width 57 height 28
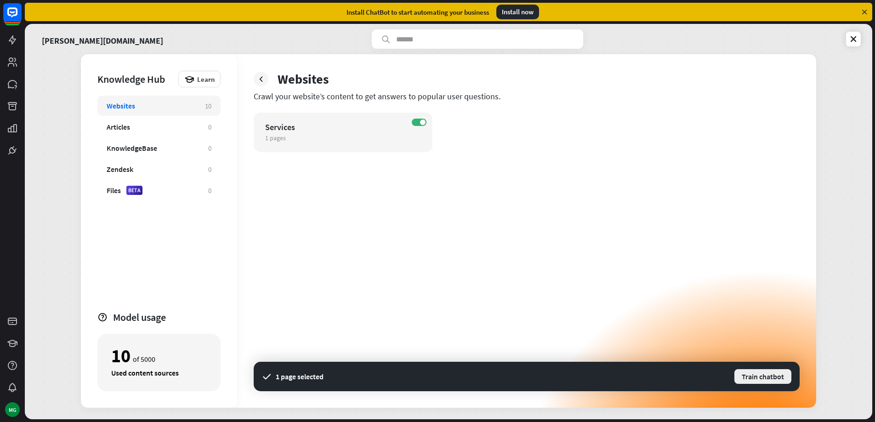
click at [772, 372] on button "Train chatbot" at bounding box center [762, 376] width 59 height 17
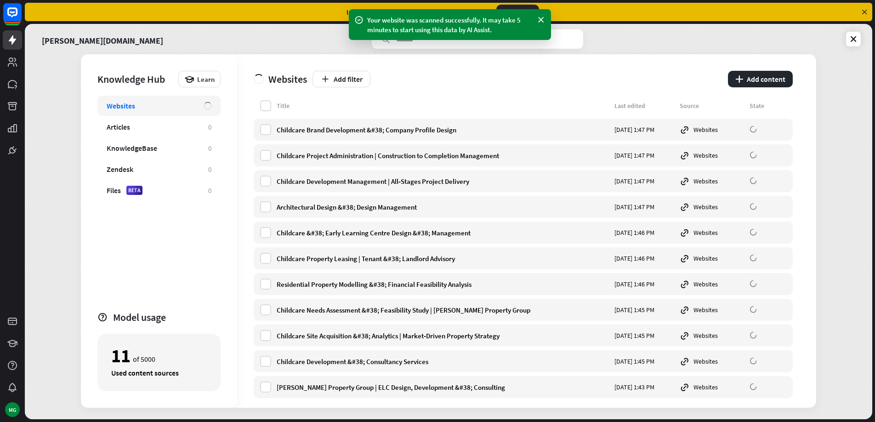
click at [763, 70] on div "Websites Add filter plus Add content" at bounding box center [523, 77] width 539 height 46
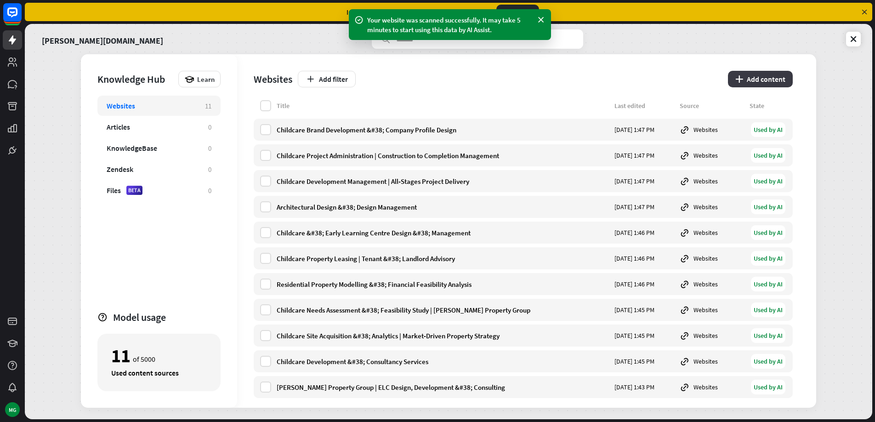
click at [762, 80] on button "plus Add content" at bounding box center [760, 79] width 65 height 17
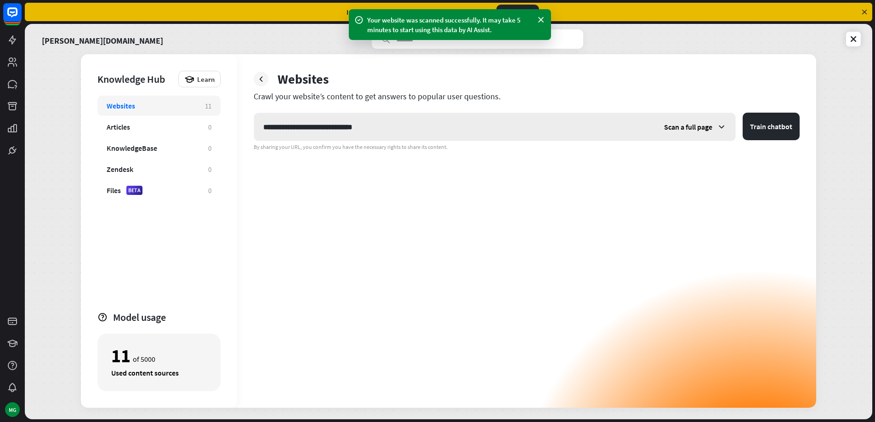
type input "**********"
click at [694, 128] on span "Scan a full page" at bounding box center [688, 126] width 48 height 9
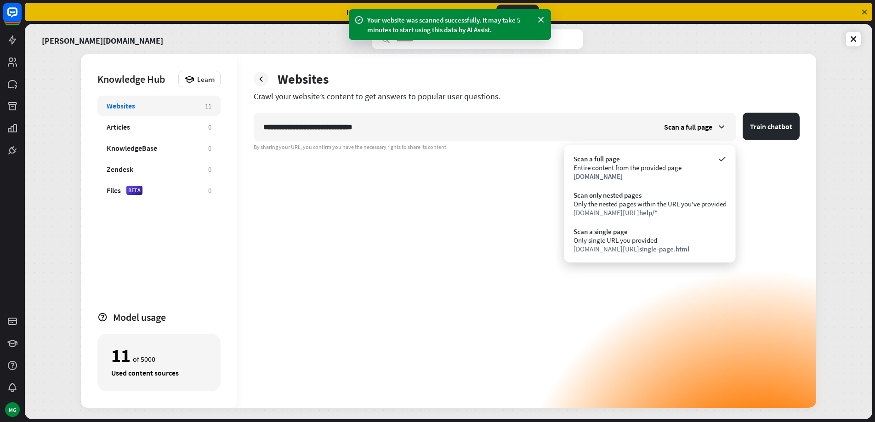
click at [662, 238] on div "Only single URL you provided" at bounding box center [649, 240] width 153 height 9
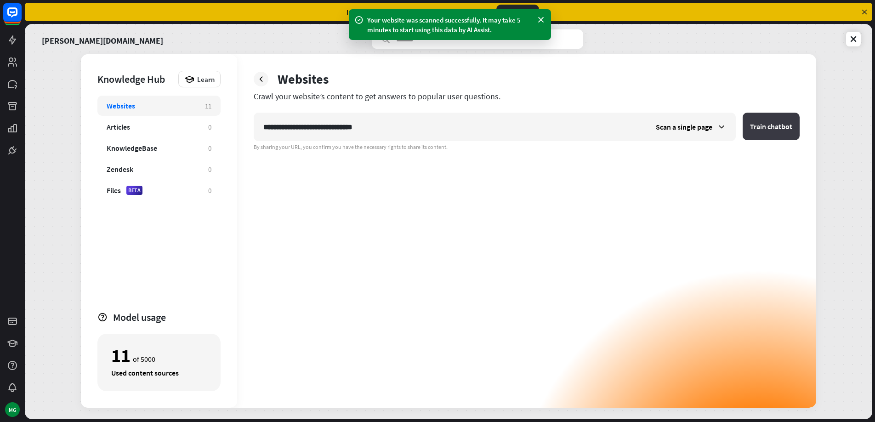
click at [759, 131] on button "Train chatbot" at bounding box center [770, 127] width 57 height 28
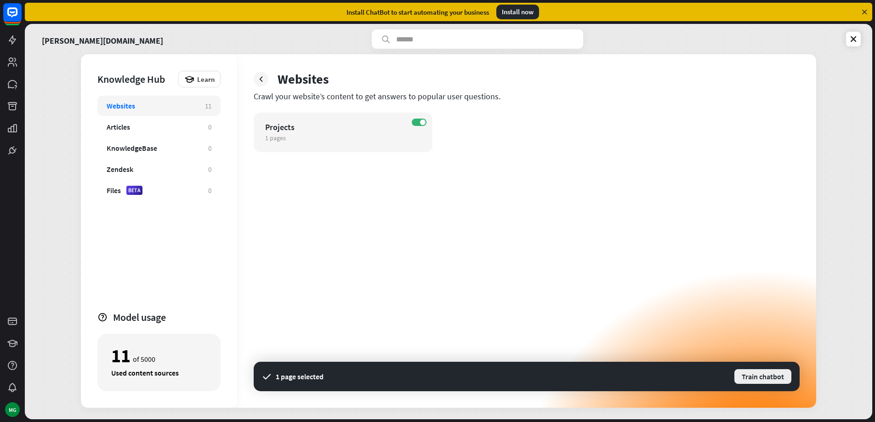
click at [761, 375] on button "Train chatbot" at bounding box center [762, 376] width 59 height 17
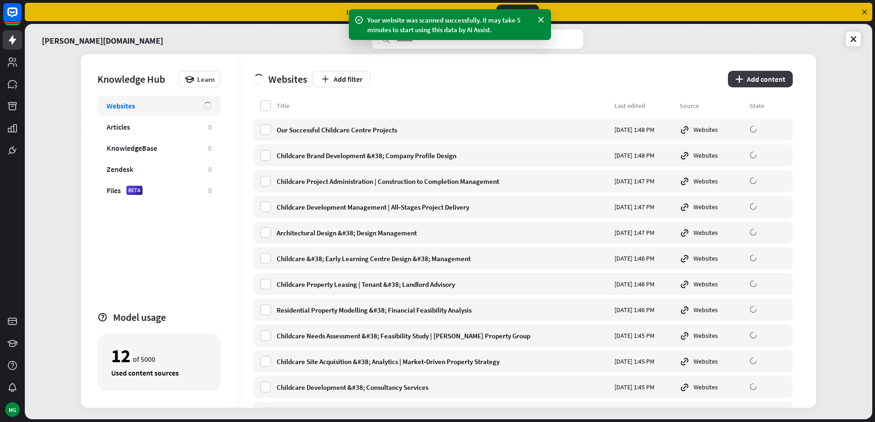
click at [765, 77] on button "plus Add content" at bounding box center [760, 79] width 65 height 17
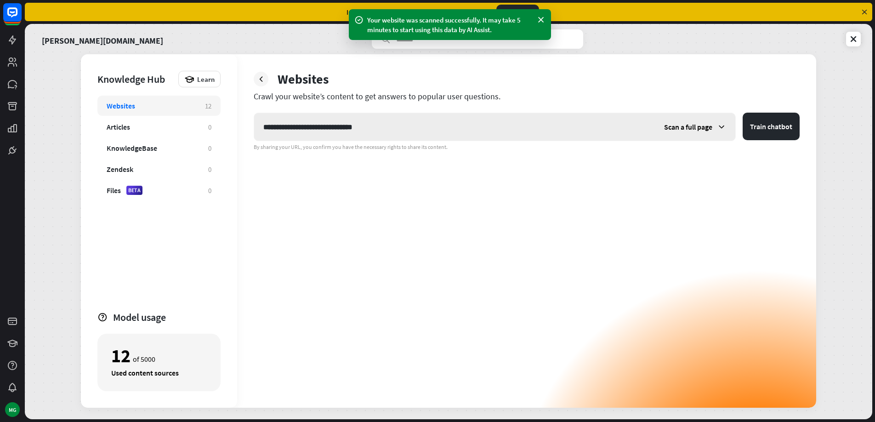
type input "**********"
click at [687, 130] on span "Scan a full page" at bounding box center [688, 126] width 48 height 9
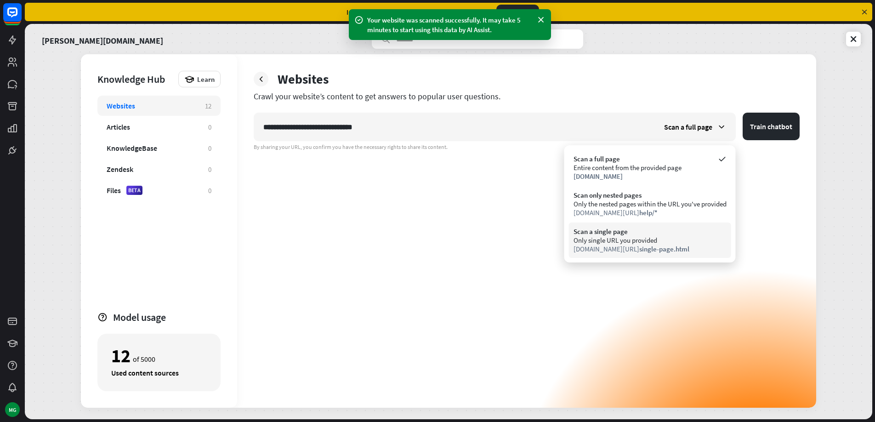
click at [656, 244] on span "single-page.html" at bounding box center [664, 248] width 50 height 9
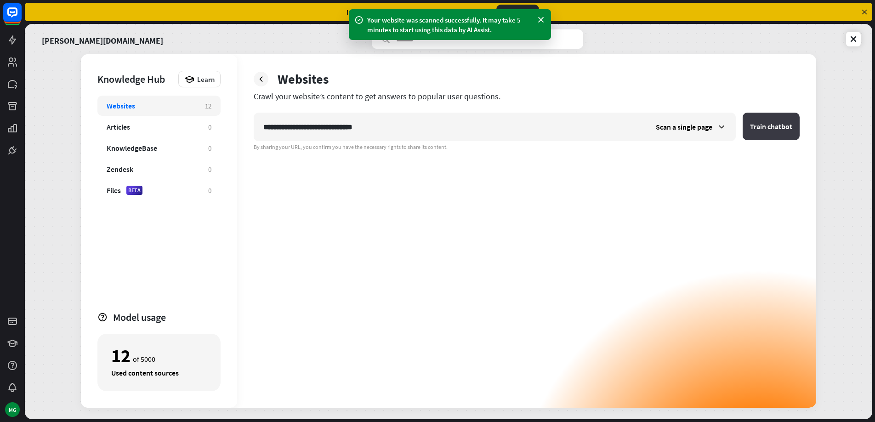
click at [769, 124] on button "Train chatbot" at bounding box center [770, 127] width 57 height 28
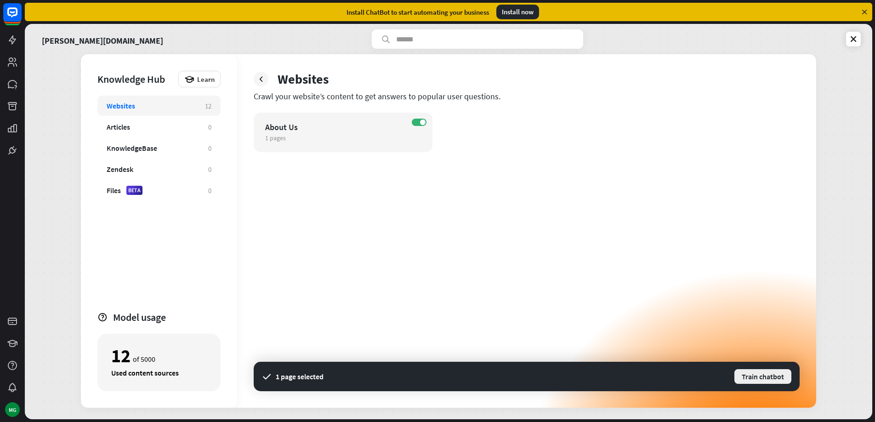
click at [757, 373] on button "Train chatbot" at bounding box center [762, 376] width 59 height 17
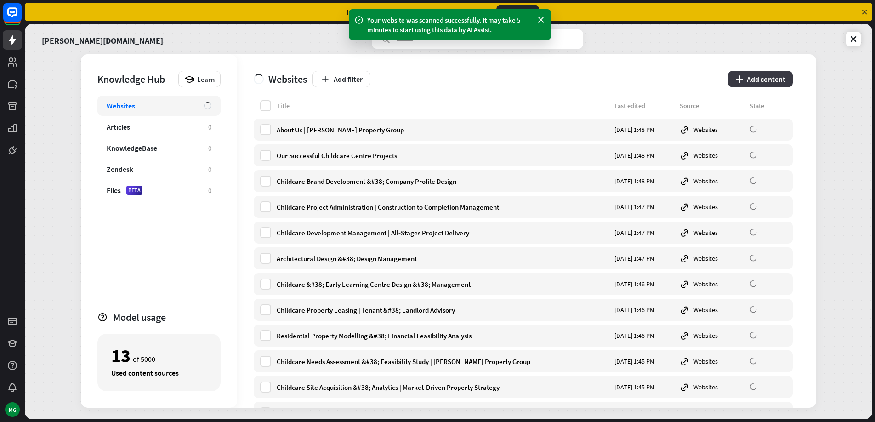
click at [787, 80] on button "plus Add content" at bounding box center [760, 79] width 65 height 17
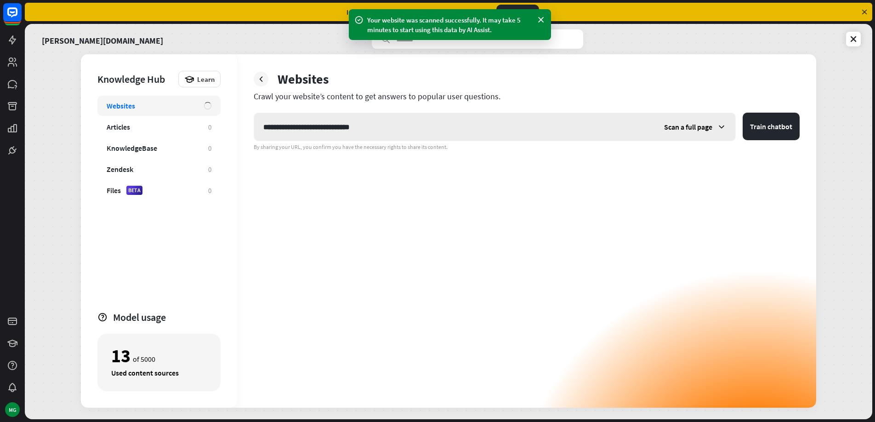
type input "**********"
click at [679, 128] on span "Scan a full page" at bounding box center [688, 126] width 48 height 9
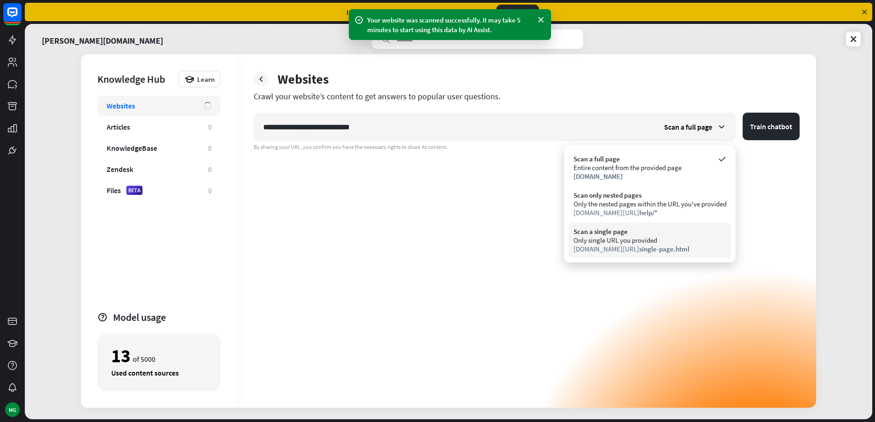
click at [639, 241] on div "Only single URL you provided" at bounding box center [649, 240] width 153 height 9
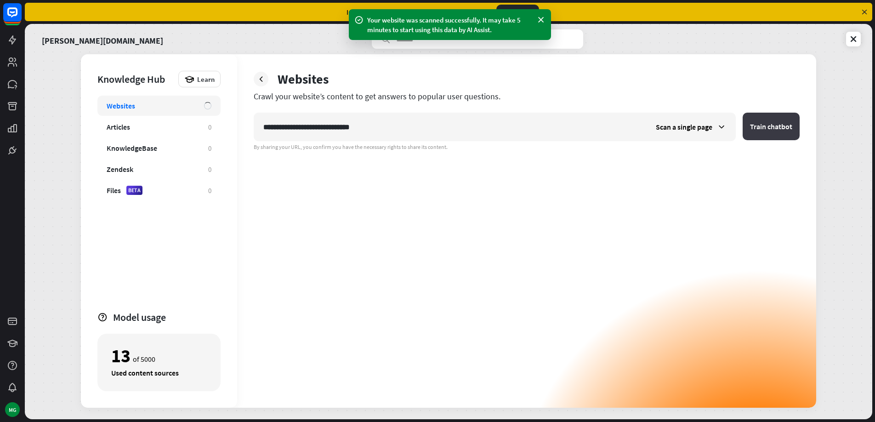
click at [780, 120] on button "Train chatbot" at bounding box center [770, 127] width 57 height 28
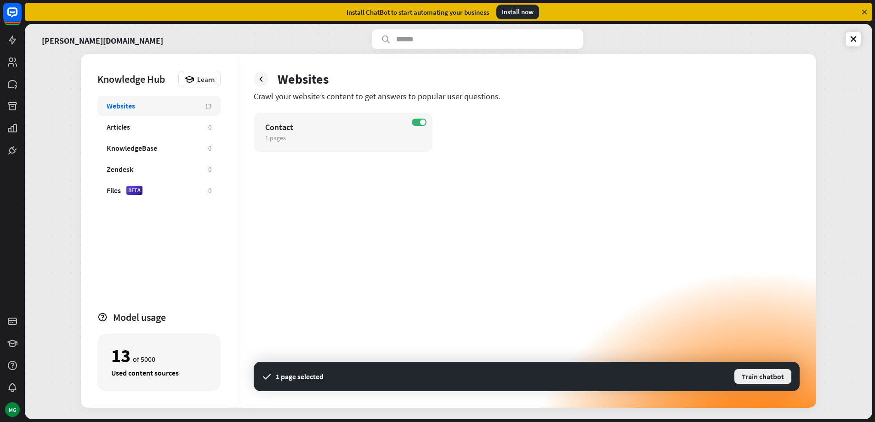
click at [764, 375] on button "Train chatbot" at bounding box center [762, 376] width 59 height 17
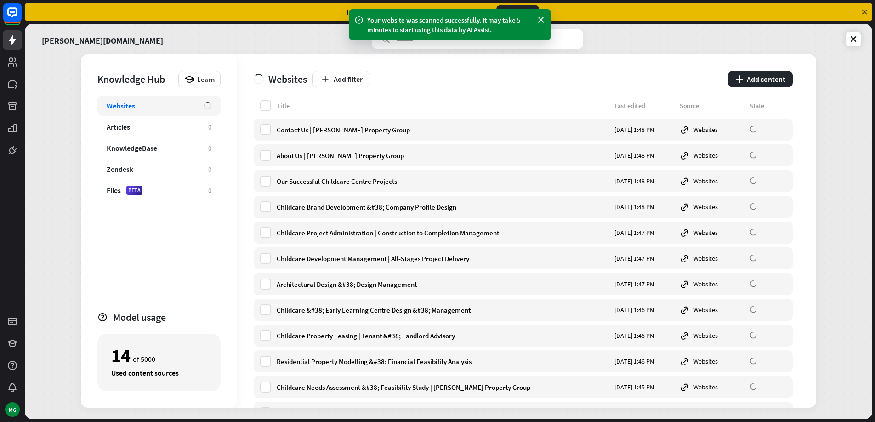
click at [867, 6] on div "Install ChatBot to start automating your business Install now" at bounding box center [448, 12] width 847 height 18
click at [865, 10] on icon at bounding box center [864, 12] width 8 height 8
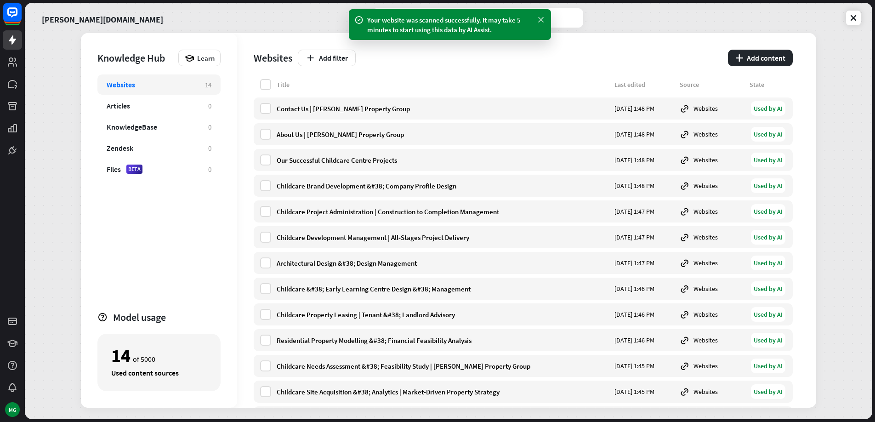
drag, startPoint x: 540, startPoint y: 19, endPoint x: 638, endPoint y: 29, distance: 98.8
click at [540, 19] on icon at bounding box center [540, 20] width 9 height 10
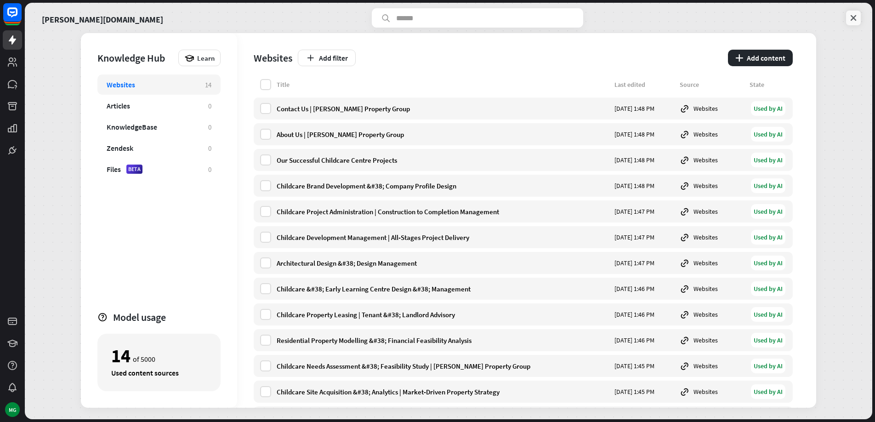
click at [858, 19] on link at bounding box center [853, 18] width 15 height 15
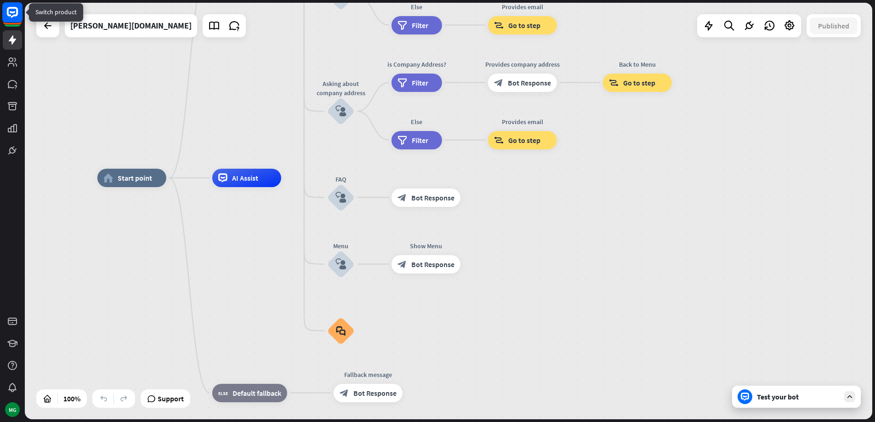
click at [9, 13] on rect at bounding box center [12, 12] width 20 height 20
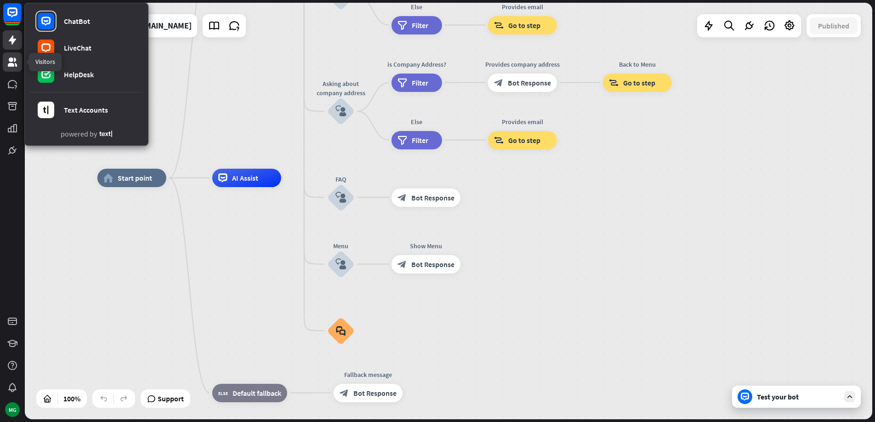
click at [9, 63] on icon at bounding box center [12, 61] width 9 height 9
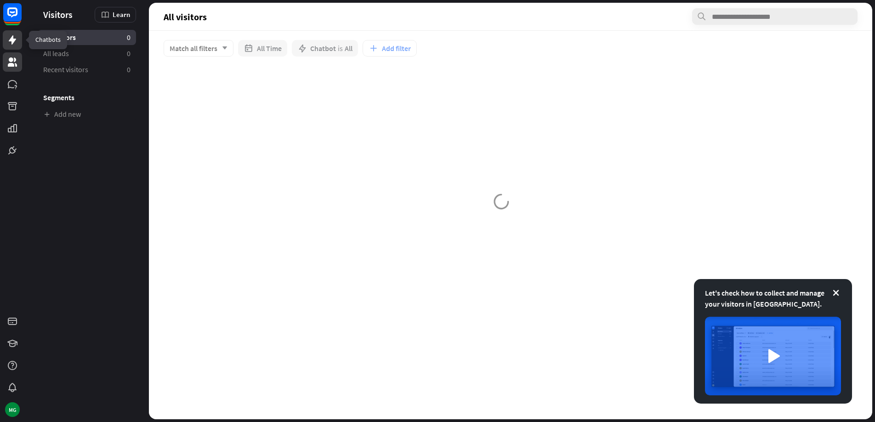
click at [7, 48] on link at bounding box center [12, 39] width 19 height 19
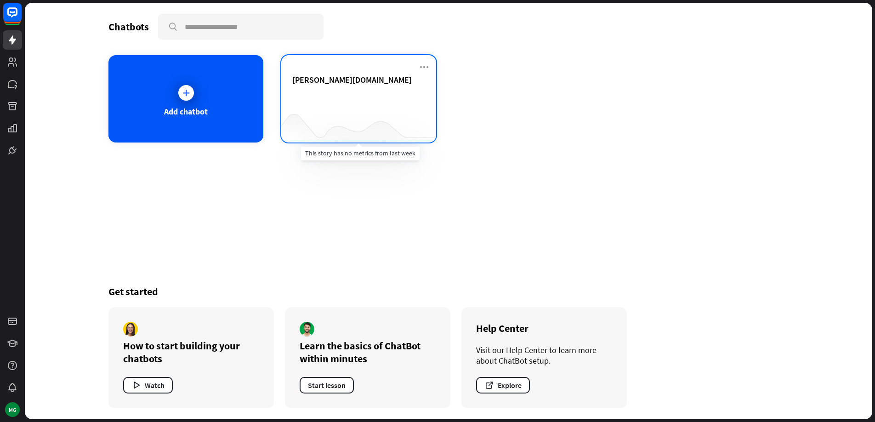
click at [376, 112] on div at bounding box center [358, 124] width 155 height 35
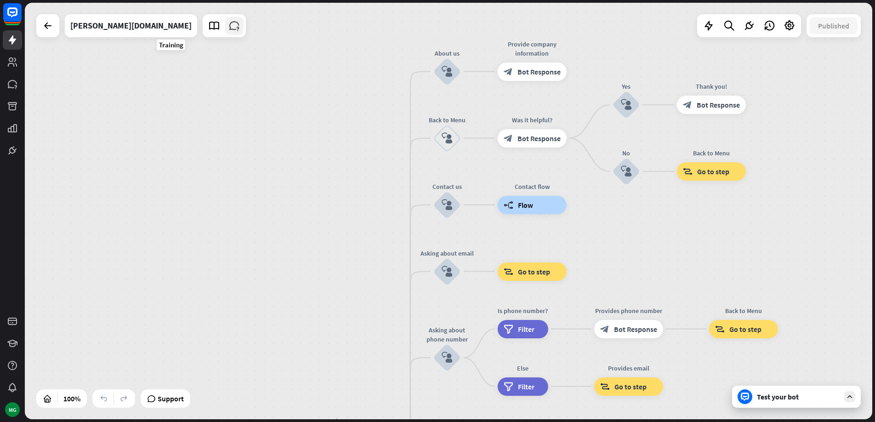
click at [228, 28] on icon at bounding box center [234, 26] width 12 height 12
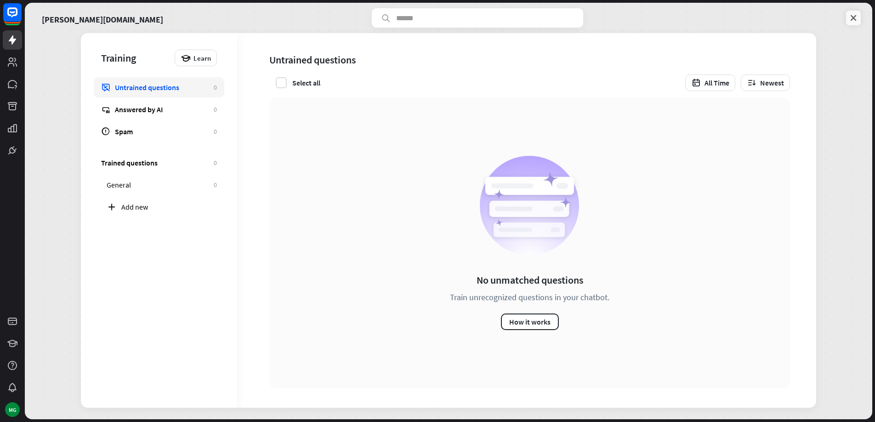
click at [853, 17] on icon at bounding box center [852, 17] width 9 height 9
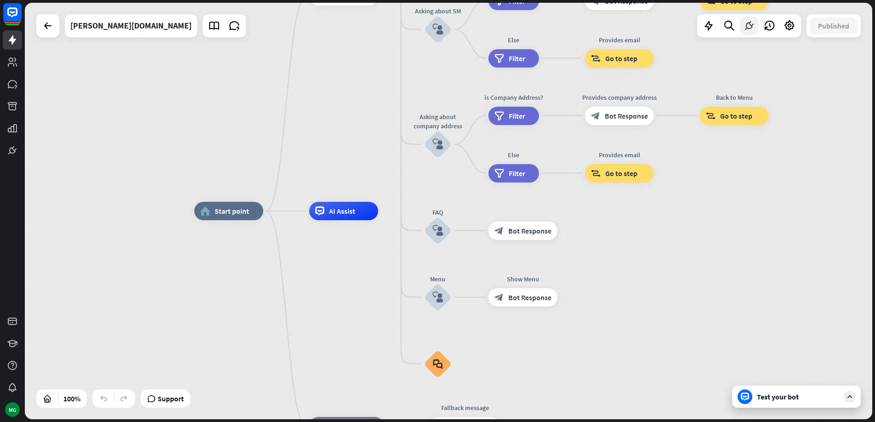
click at [747, 23] on icon at bounding box center [749, 26] width 12 height 12
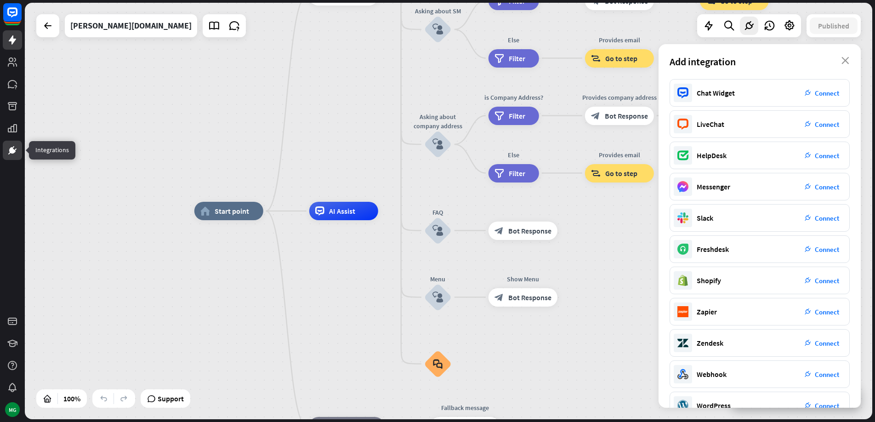
click at [9, 146] on icon at bounding box center [12, 150] width 11 height 11
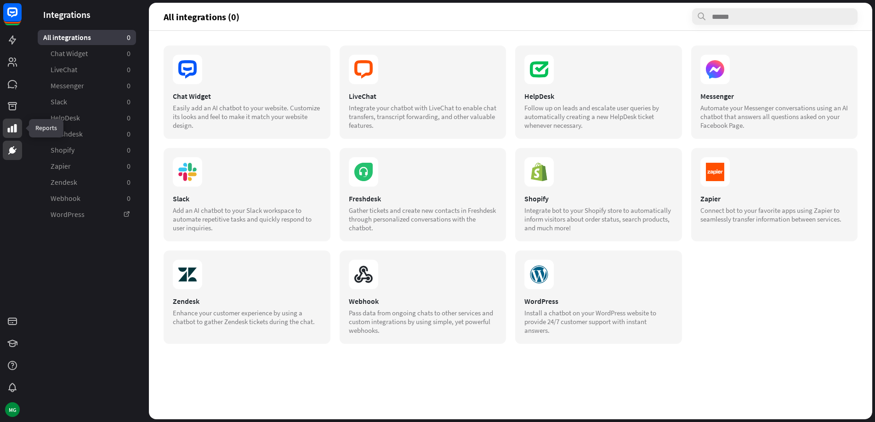
click at [8, 132] on icon at bounding box center [12, 128] width 9 height 8
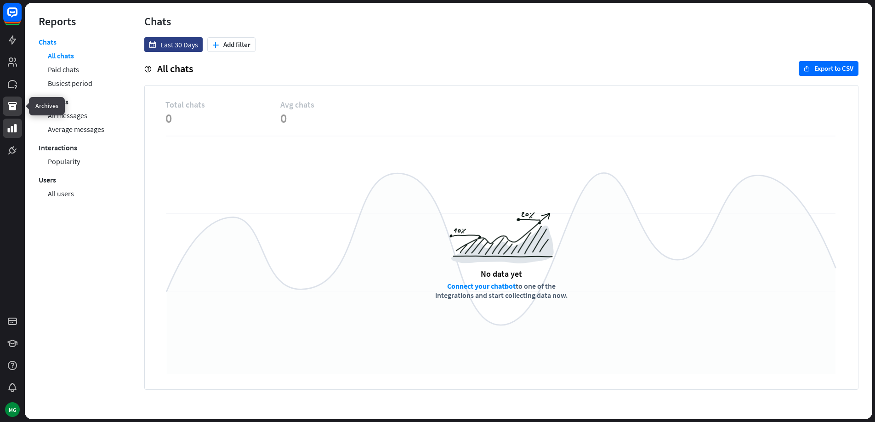
click at [10, 104] on icon at bounding box center [12, 106] width 9 height 8
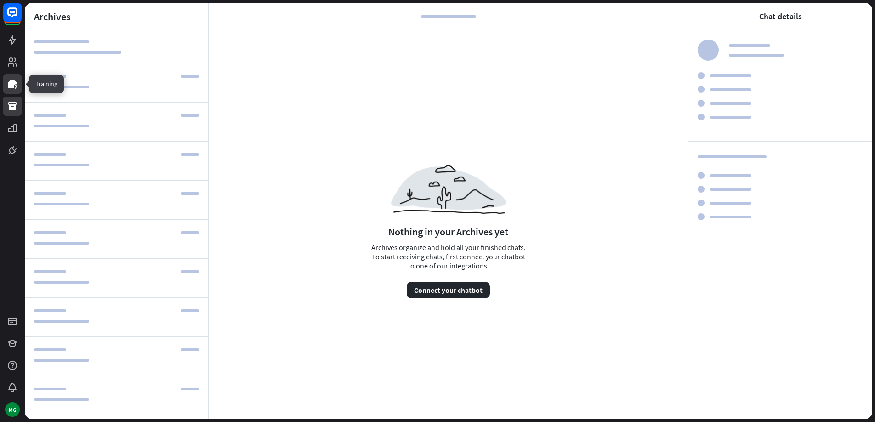
click at [13, 88] on icon at bounding box center [12, 84] width 9 height 8
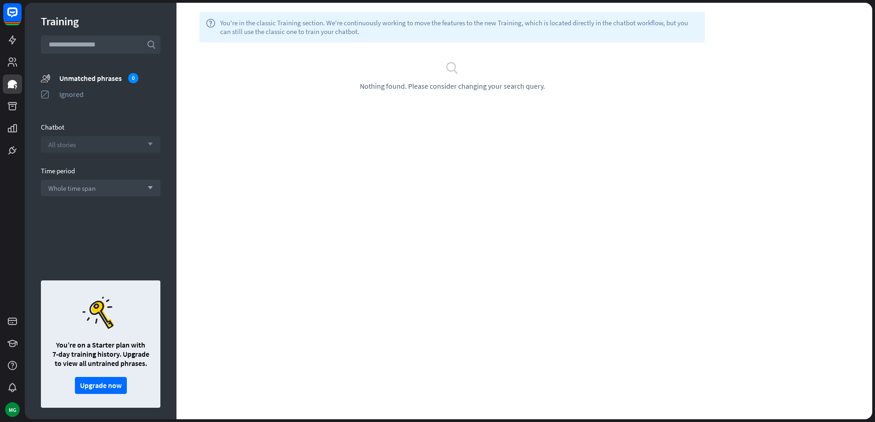
click at [91, 147] on div "All stories arrow_down" at bounding box center [100, 144] width 119 height 17
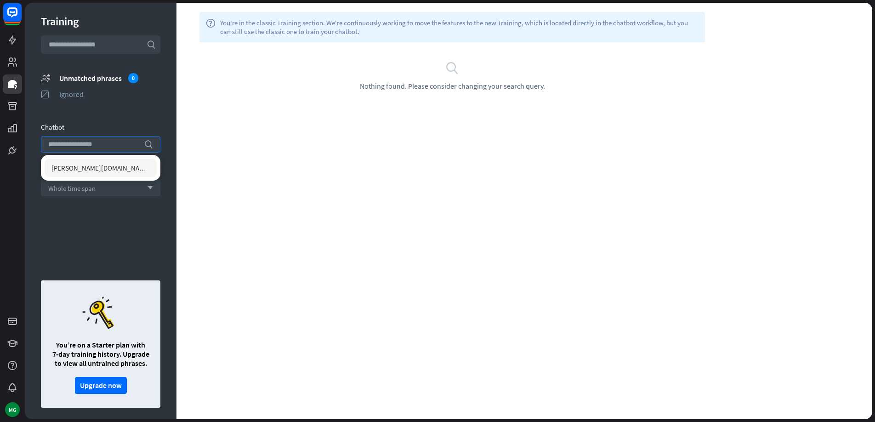
click at [106, 120] on div "Training search unmatched_phrases Unmatched phrases 0 ignored Ignored Chatbot s…" at bounding box center [101, 211] width 152 height 416
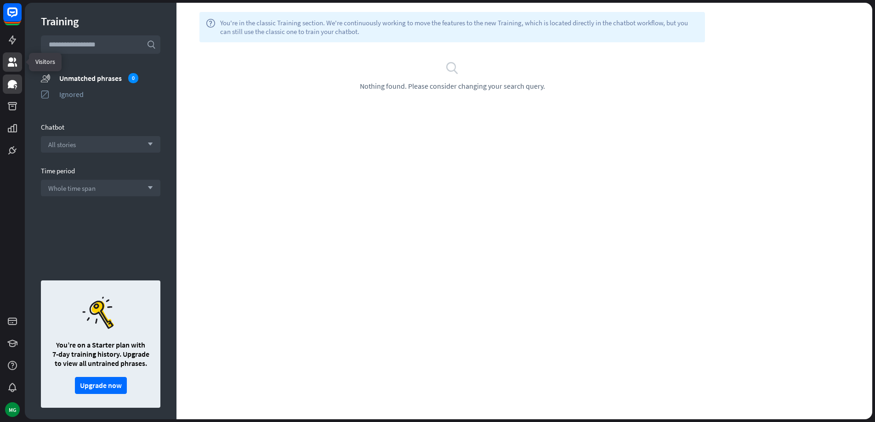
click at [11, 61] on icon at bounding box center [12, 61] width 9 height 9
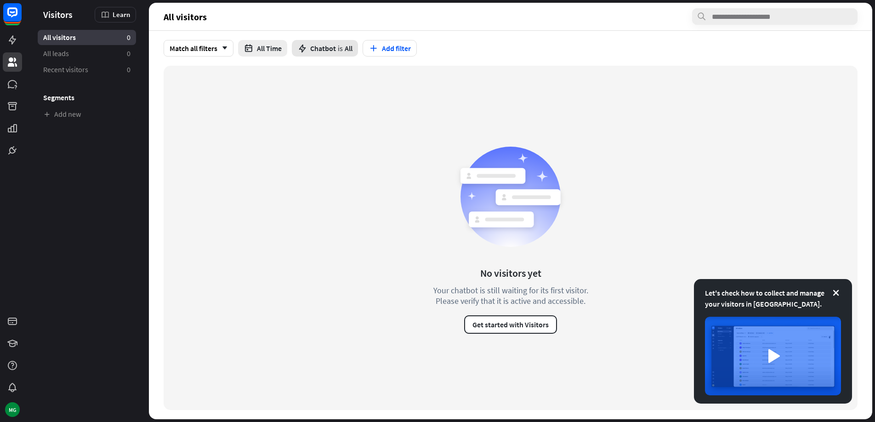
click at [340, 52] on span "is" at bounding box center [340, 48] width 5 height 9
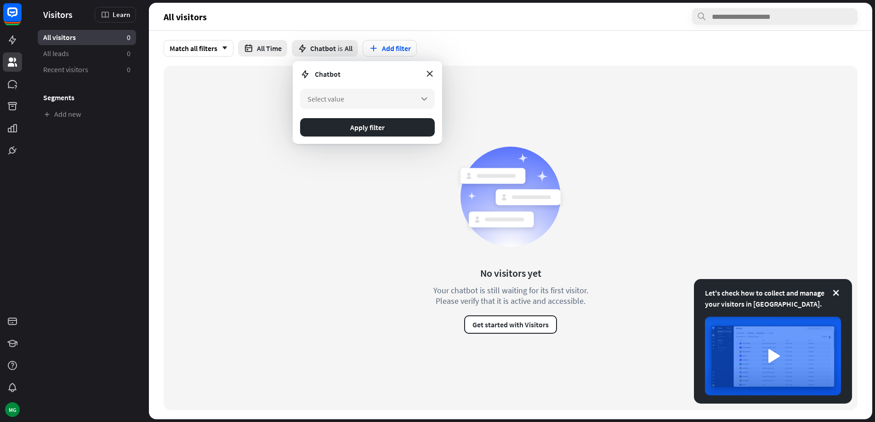
click at [318, 87] on form "Chatbot Select value arrow_down Apply filter" at bounding box center [367, 102] width 149 height 83
click at [319, 97] on span "Select value" at bounding box center [325, 98] width 37 height 9
click at [358, 124] on div "[PERSON_NAME][DOMAIN_NAME]" at bounding box center [367, 124] width 127 height 18
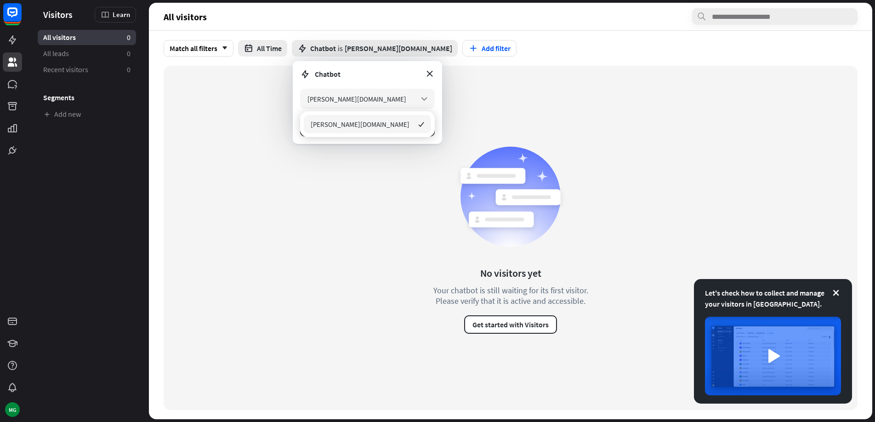
click at [546, 96] on div "No visitors yet Your chatbot is still waiting for its first visitor. Please ver…" at bounding box center [511, 238] width 694 height 344
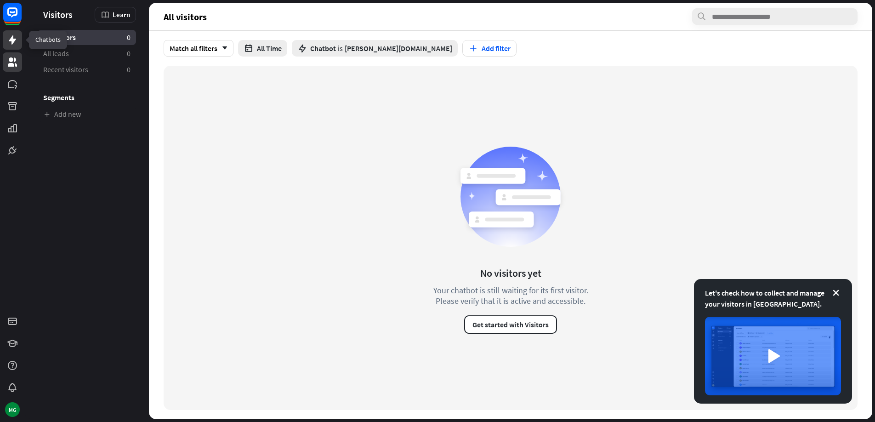
click at [14, 42] on icon at bounding box center [12, 39] width 11 height 11
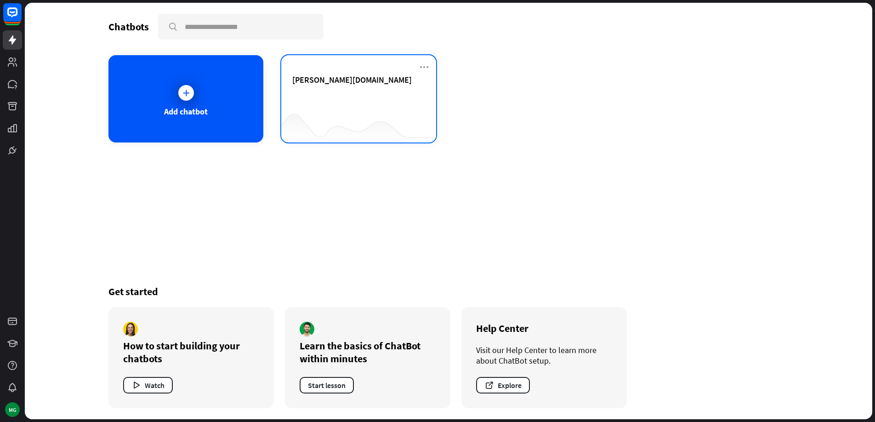
click at [359, 109] on div at bounding box center [358, 124] width 155 height 35
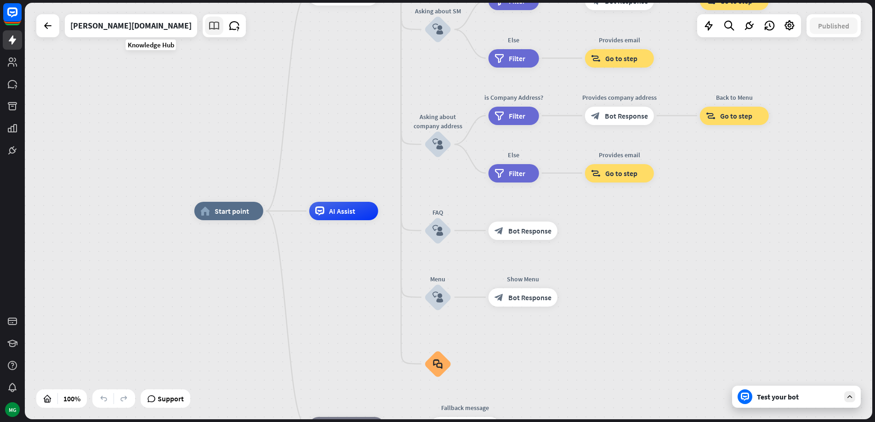
click at [208, 26] on icon at bounding box center [214, 26] width 12 height 12
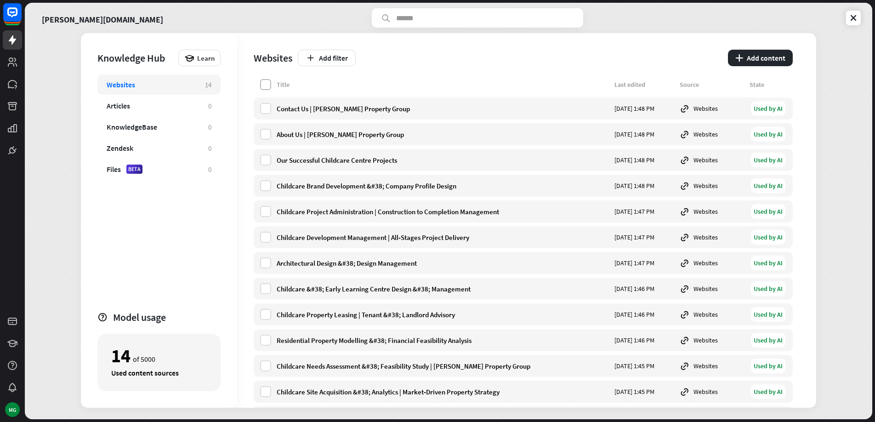
click at [268, 85] on label at bounding box center [265, 84] width 11 height 11
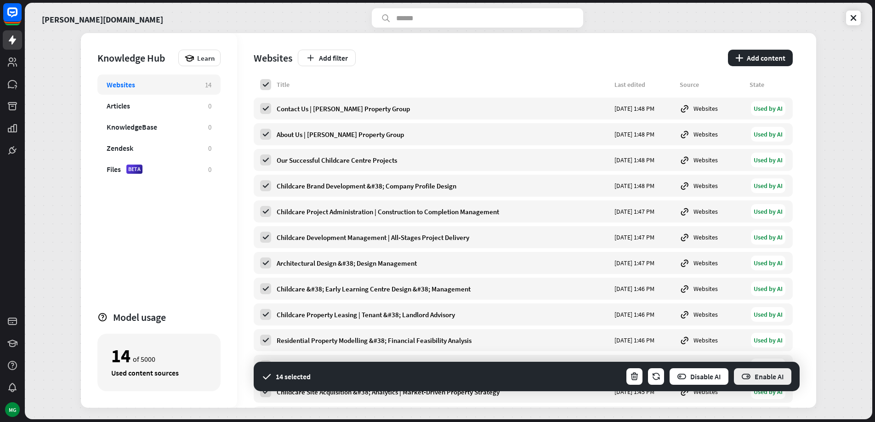
click at [763, 374] on button "Enable AI" at bounding box center [762, 376] width 59 height 18
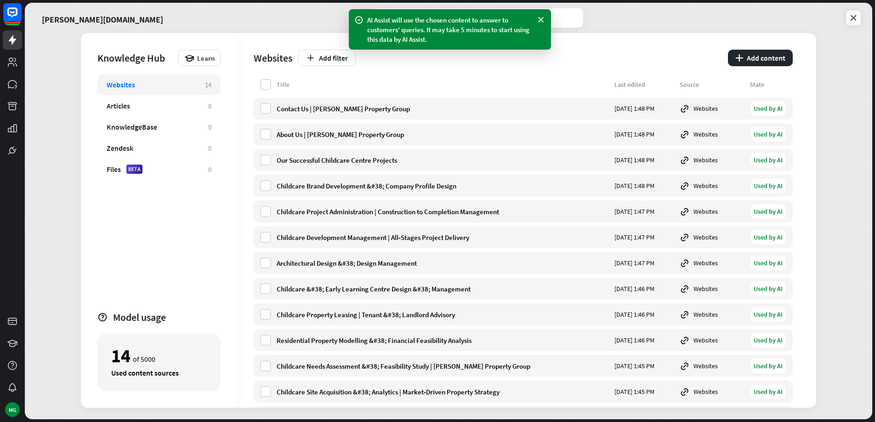
click at [850, 17] on icon at bounding box center [852, 17] width 9 height 9
